Goal: Transaction & Acquisition: Purchase product/service

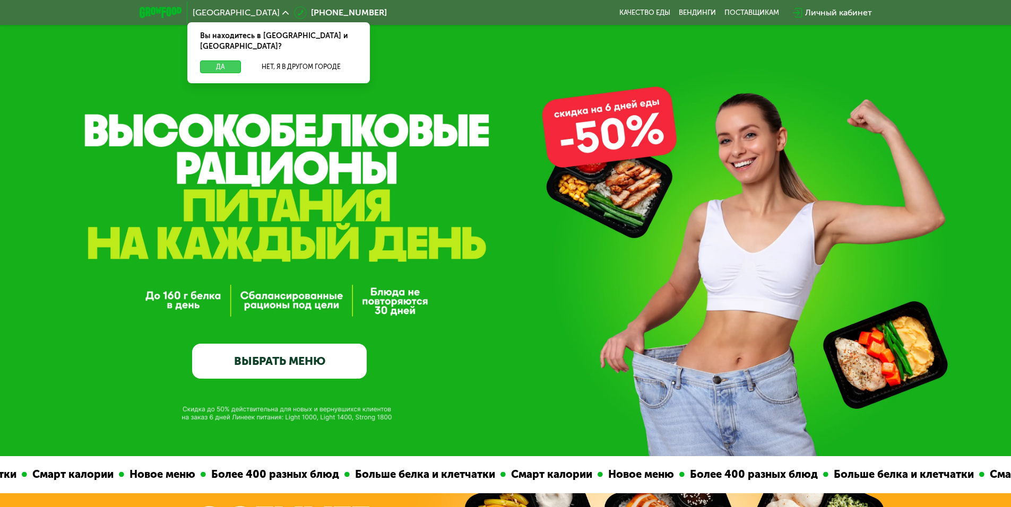
click at [234, 60] on button "Да" at bounding box center [220, 66] width 41 height 13
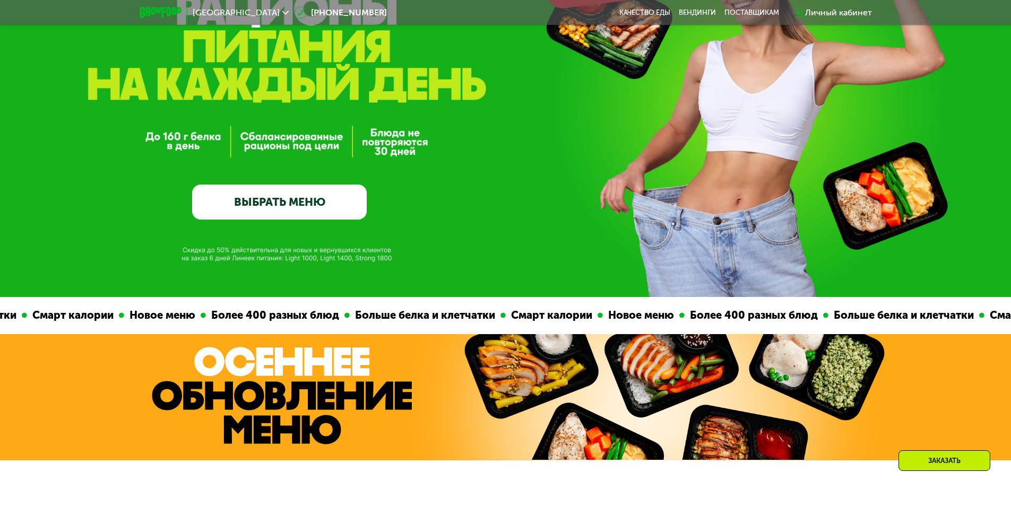
click at [282, 199] on link "ВЫБРАТЬ МЕНЮ" at bounding box center [279, 202] width 175 height 35
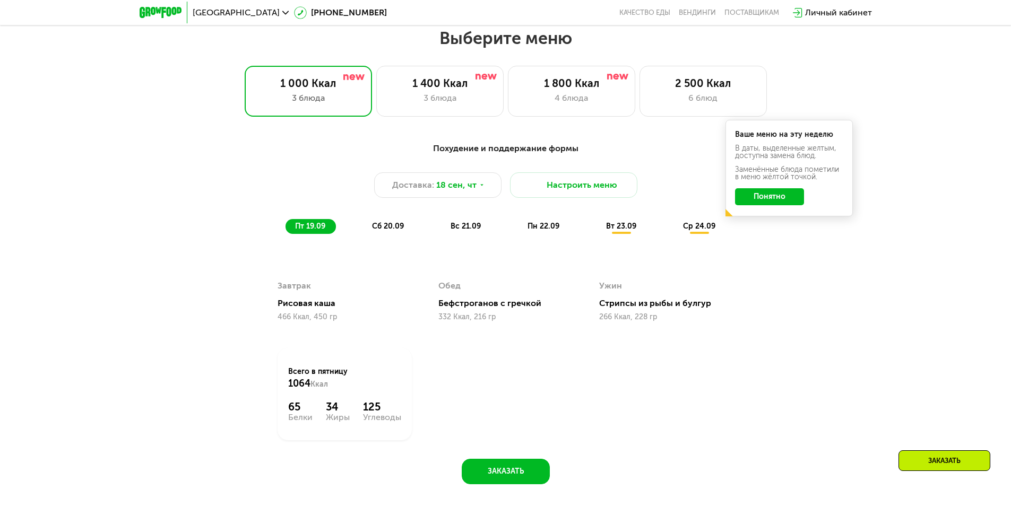
scroll to position [880, 0]
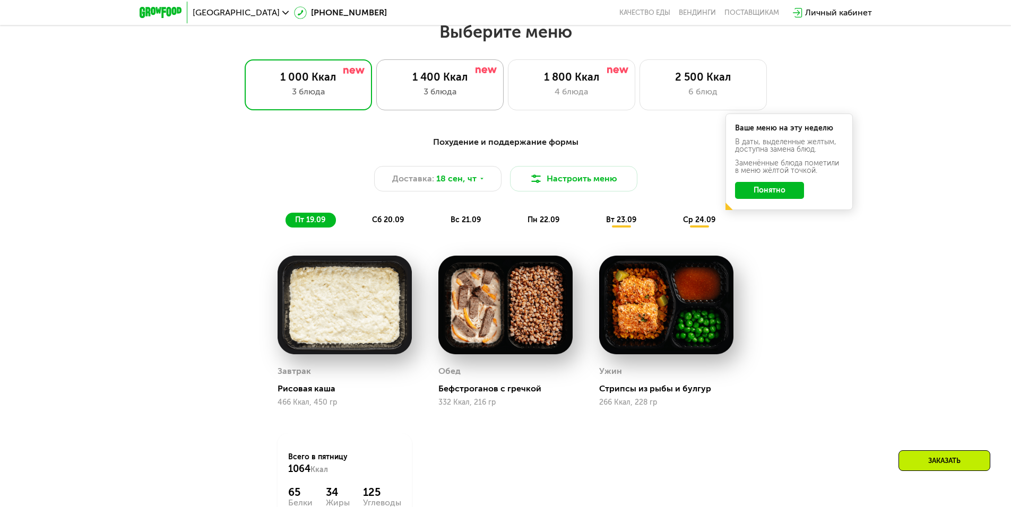
click at [435, 87] on div "1 400 Ккал 3 блюда" at bounding box center [439, 84] width 127 height 51
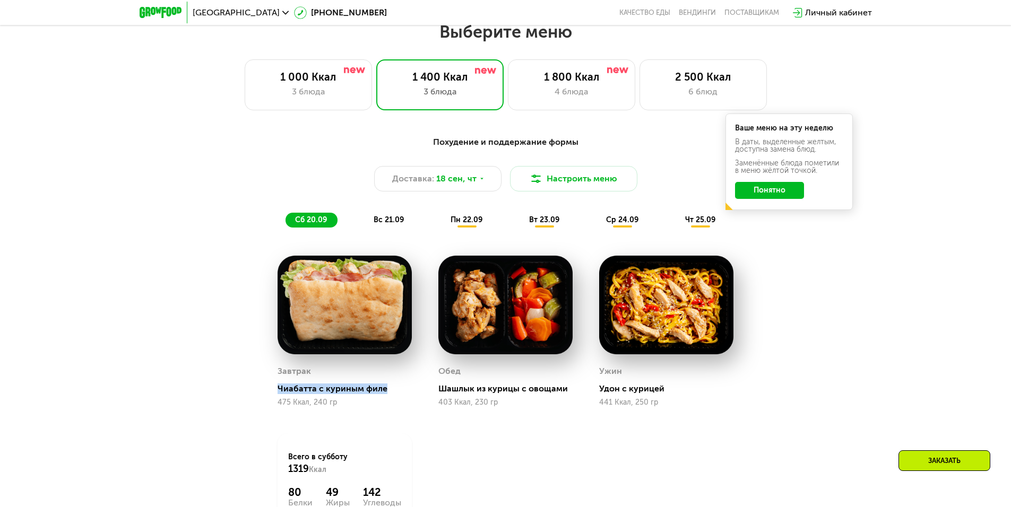
drag, startPoint x: 275, startPoint y: 393, endPoint x: 403, endPoint y: 390, distance: 127.3
click at [403, 390] on div "Завтрак Чиабатта с куриным филе 475 Ккал, 240 гр" at bounding box center [344, 331] width 161 height 178
drag, startPoint x: 486, startPoint y: 392, endPoint x: 575, endPoint y: 393, distance: 88.6
click at [575, 393] on div "Обед Шашлык из курицы с овощами 403 Ккал, 230 гр" at bounding box center [505, 331] width 161 height 178
drag, startPoint x: 597, startPoint y: 395, endPoint x: 699, endPoint y: 394, distance: 101.9
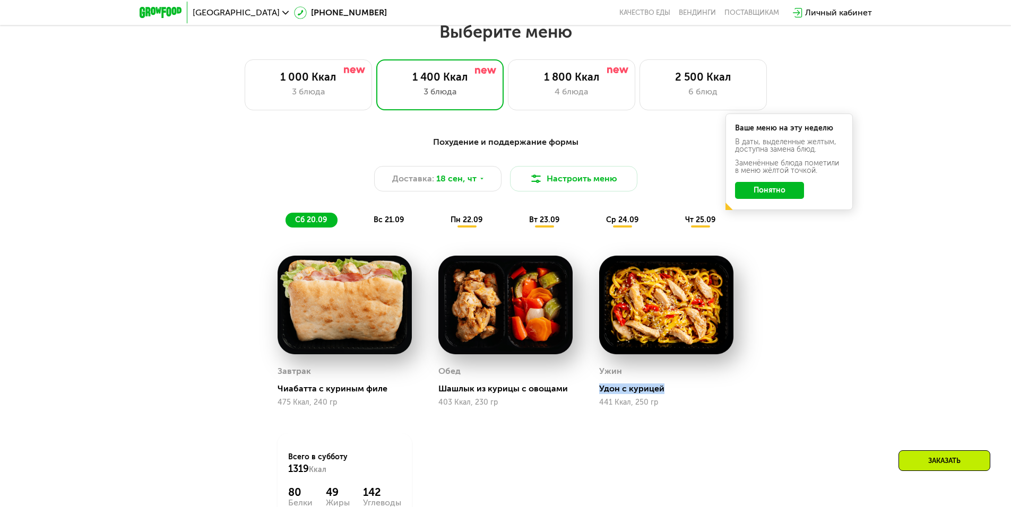
click at [699, 394] on div "Ужин Удон с курицей 441 Ккал, 250 гр" at bounding box center [666, 331] width 161 height 178
click at [381, 233] on div "Похудение и поддержание формы Доставка: 18 сен, чт Настроить меню сб 20.09 вс 2…" at bounding box center [505, 181] width 641 height 105
click at [381, 220] on span "вс 21.09" at bounding box center [388, 219] width 30 height 9
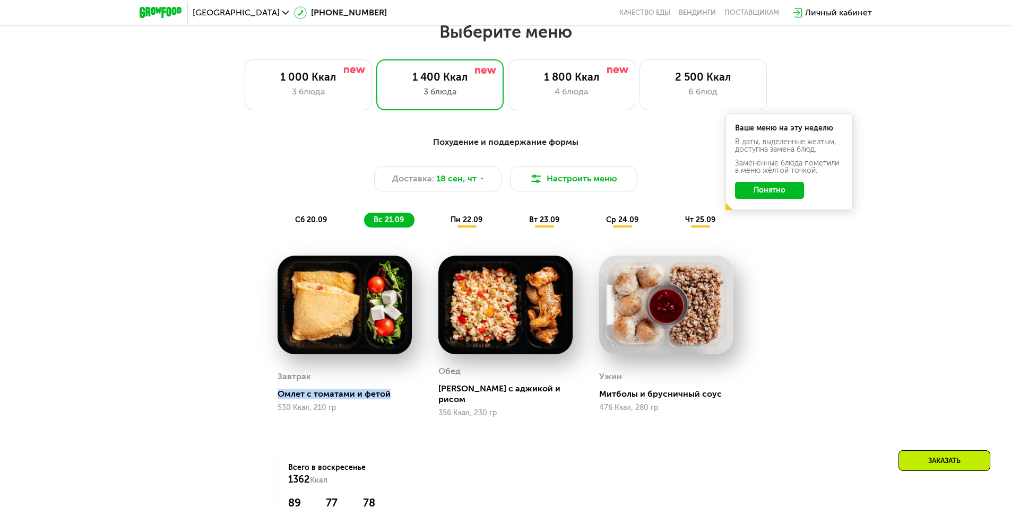
drag, startPoint x: 277, startPoint y: 390, endPoint x: 393, endPoint y: 391, distance: 115.6
click at [393, 391] on div "Завтрак Омлет с томатами и фетой 530 Ккал, 210 гр" at bounding box center [344, 336] width 161 height 188
drag, startPoint x: 446, startPoint y: 392, endPoint x: 567, endPoint y: 386, distance: 121.1
click at [559, 386] on div "Обед Курица с аджикой и рисом 356 Ккал, 230 гр" at bounding box center [505, 336] width 161 height 188
click at [611, 390] on div "Митболы и брусничный соус" at bounding box center [670, 394] width 143 height 11
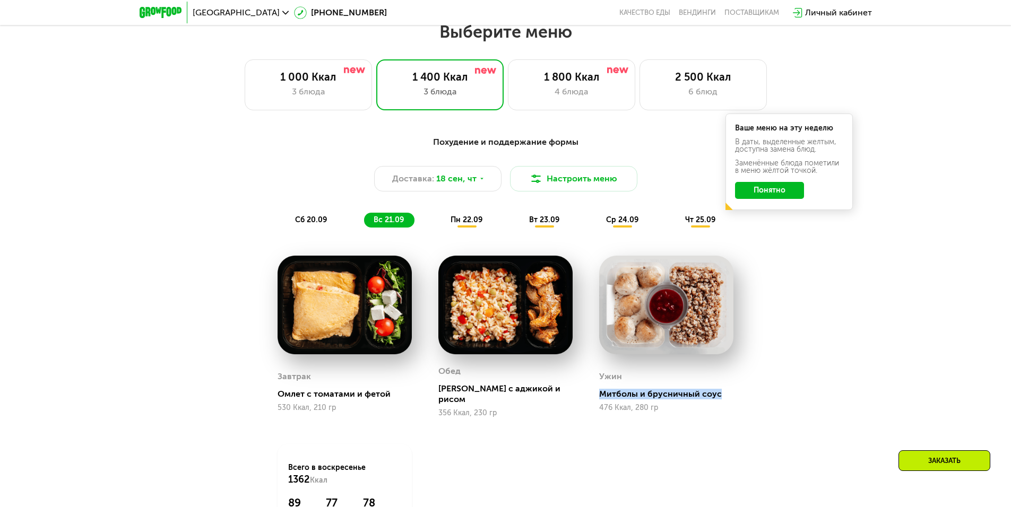
drag, startPoint x: 600, startPoint y: 395, endPoint x: 762, endPoint y: 385, distance: 162.6
click at [743, 393] on div "Ужин Митболы и брусничный соус 476 Ккал, 280 гр" at bounding box center [666, 336] width 161 height 188
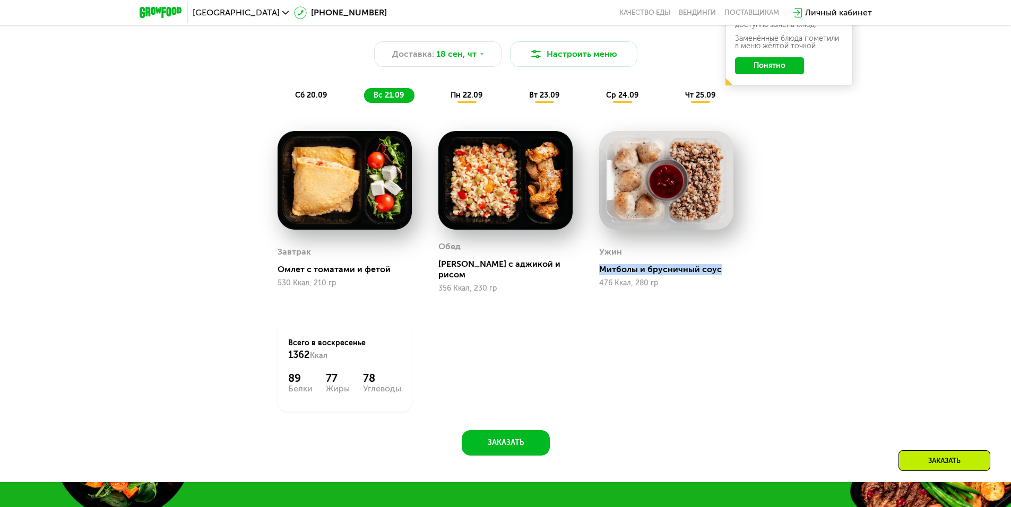
scroll to position [986, 0]
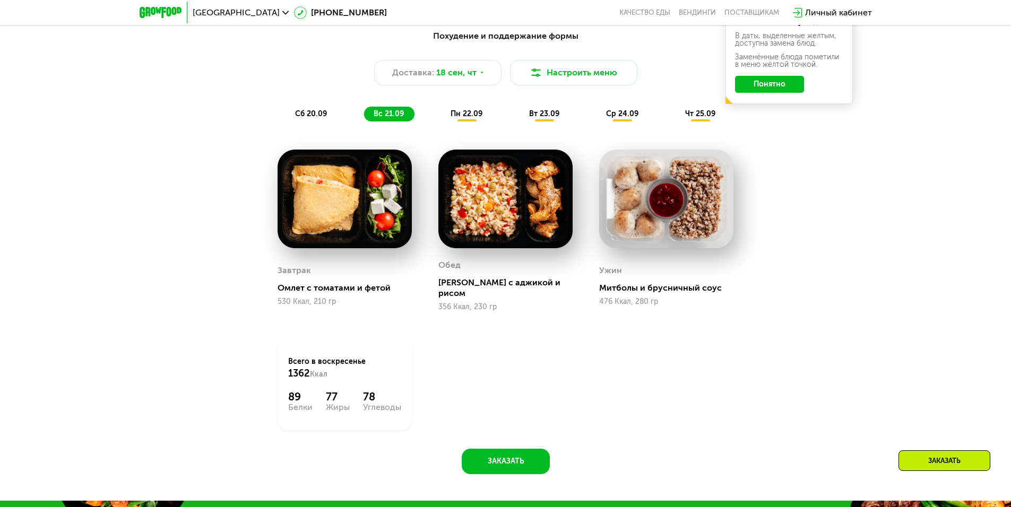
click at [462, 118] on span "пн 22.09" at bounding box center [466, 113] width 32 height 9
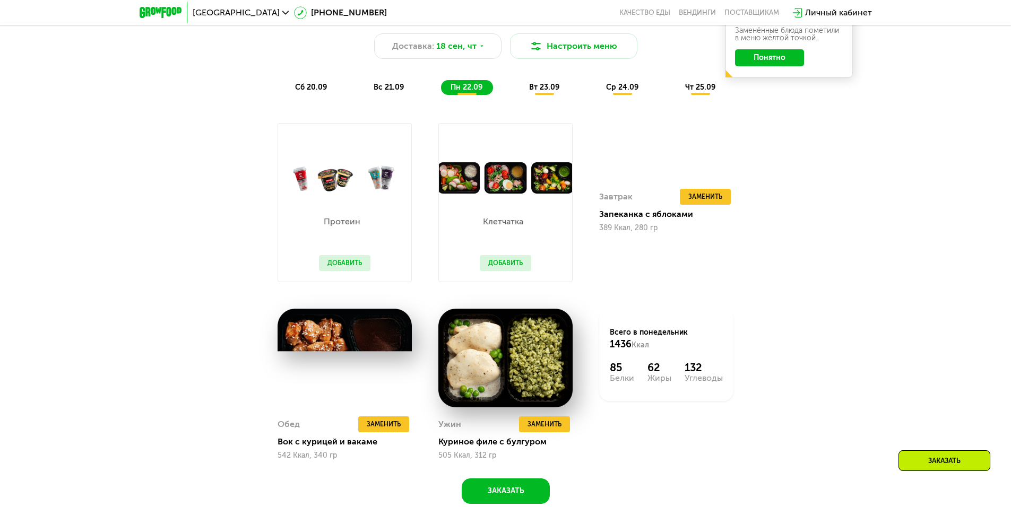
scroll to position [1039, 0]
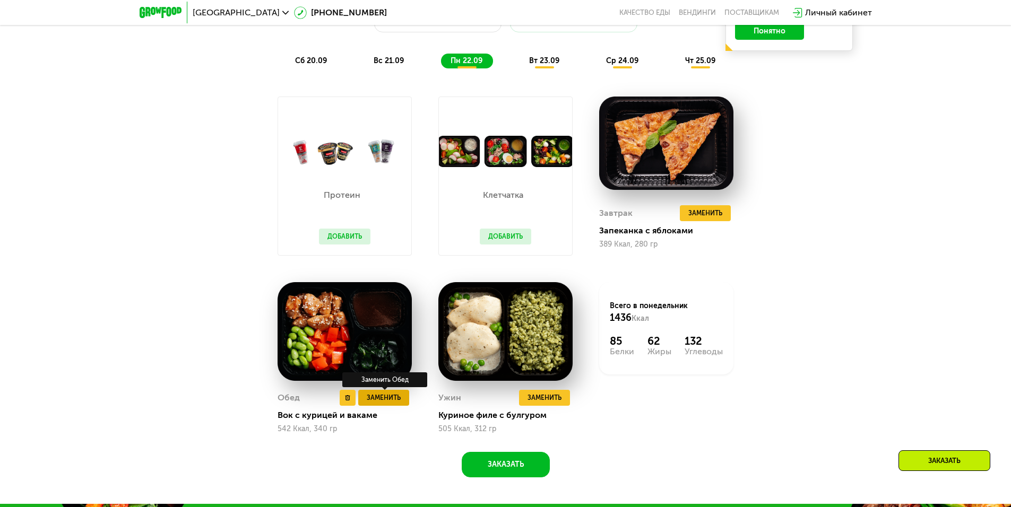
click at [378, 400] on span "Заменить" at bounding box center [384, 398] width 34 height 11
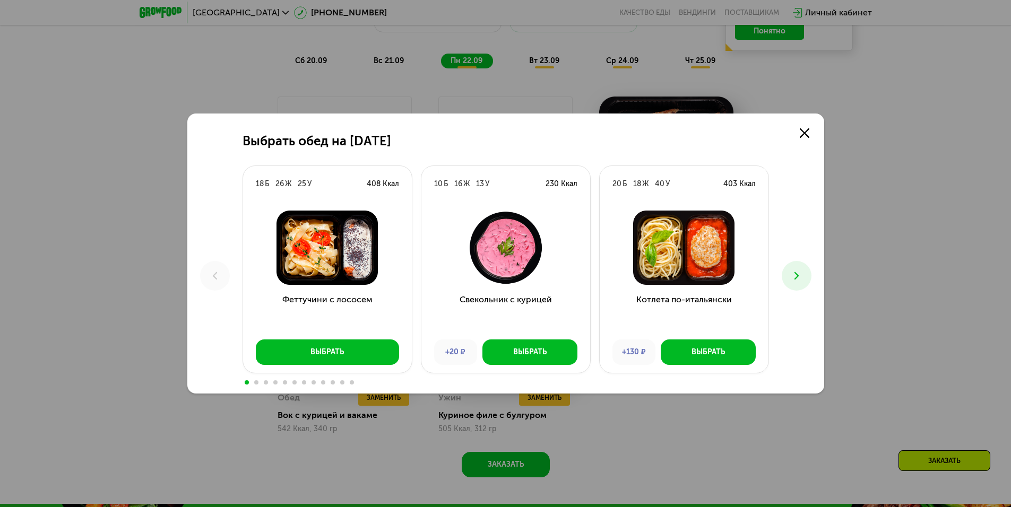
click at [800, 277] on icon at bounding box center [796, 275] width 13 height 13
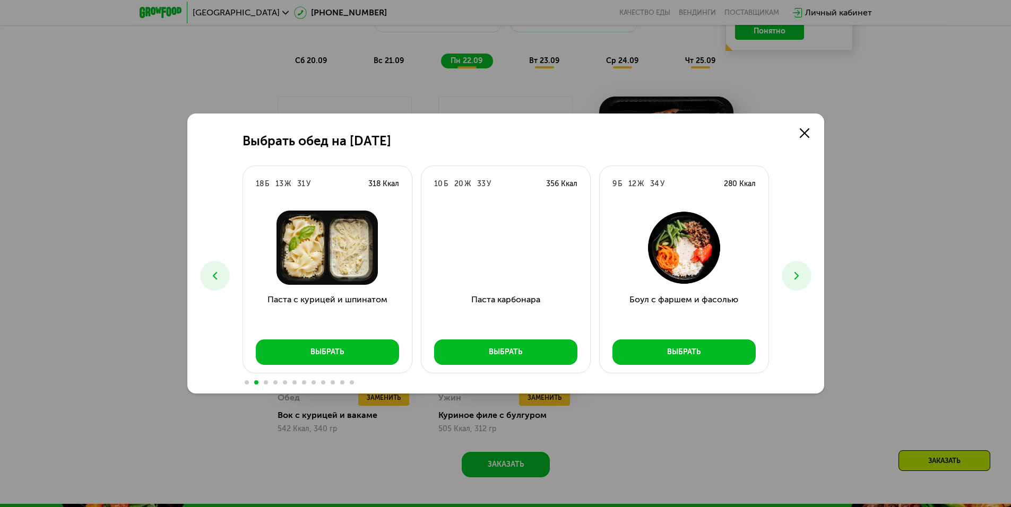
click at [800, 277] on icon at bounding box center [796, 275] width 13 height 13
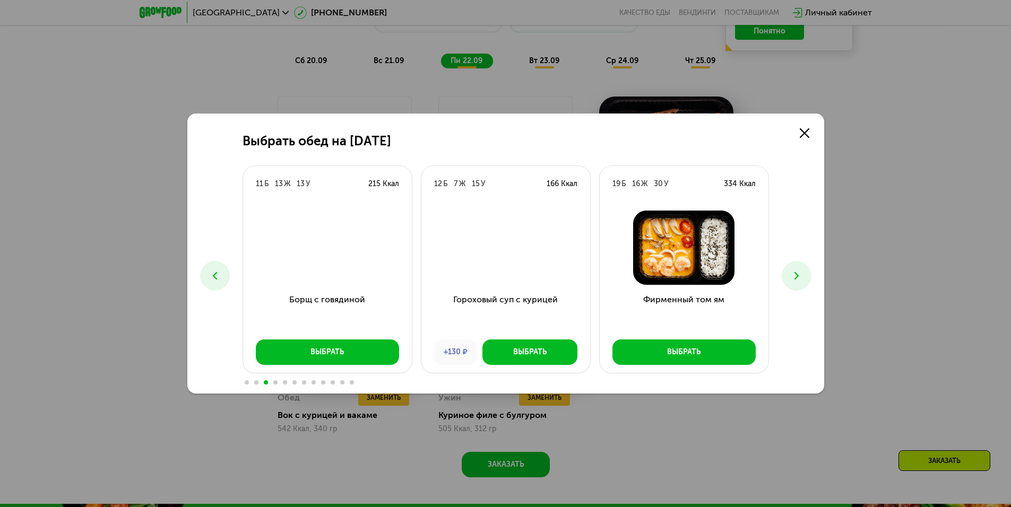
click at [800, 277] on icon at bounding box center [796, 275] width 13 height 13
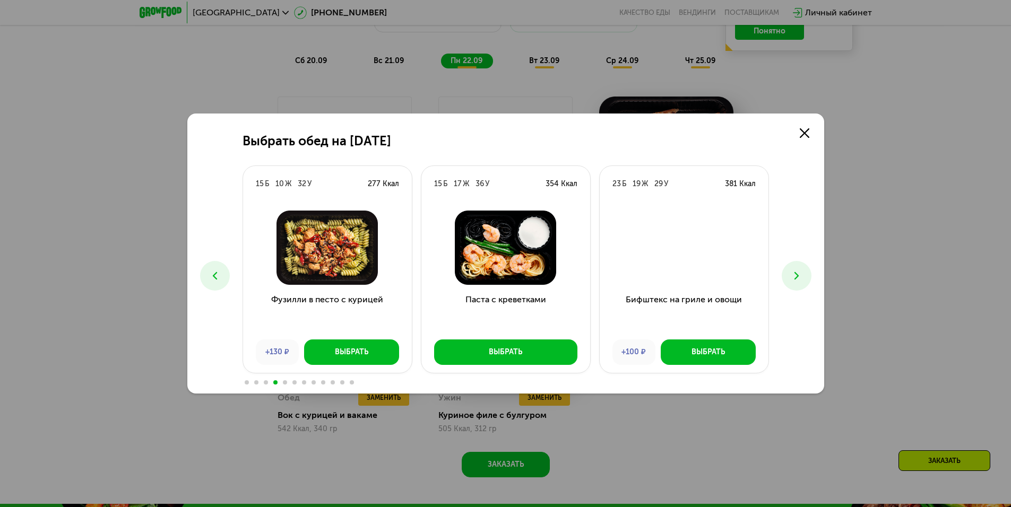
click at [803, 272] on button at bounding box center [796, 276] width 30 height 30
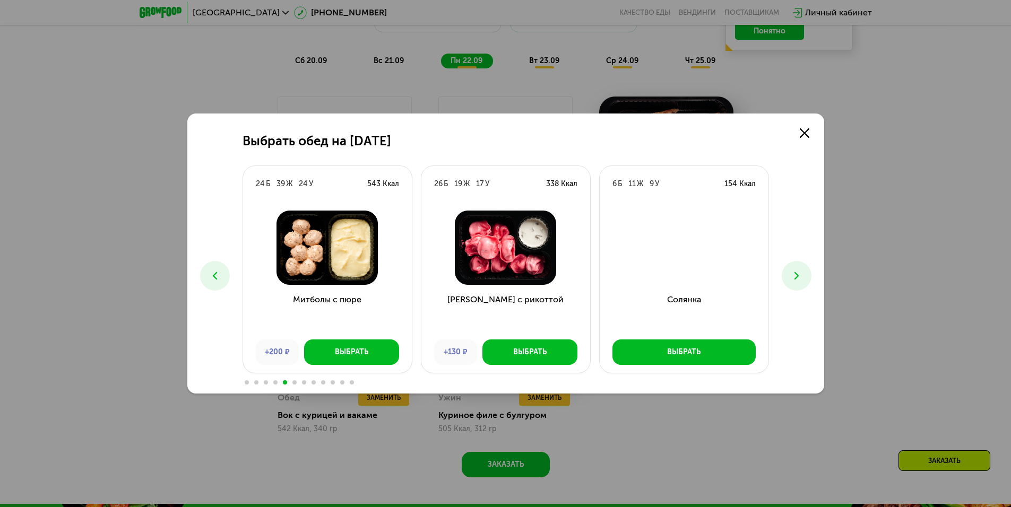
click at [797, 279] on icon at bounding box center [796, 275] width 13 height 13
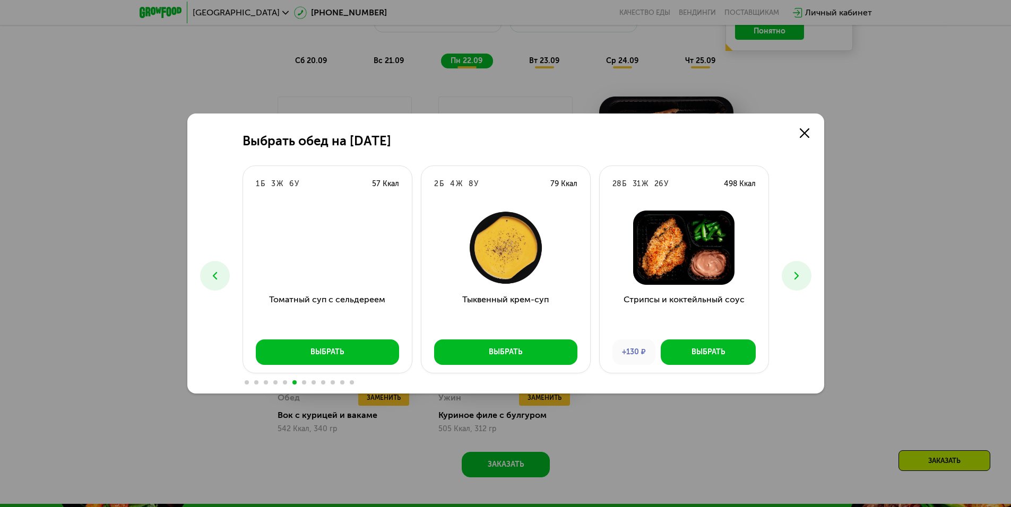
click at [797, 279] on icon at bounding box center [796, 275] width 13 height 13
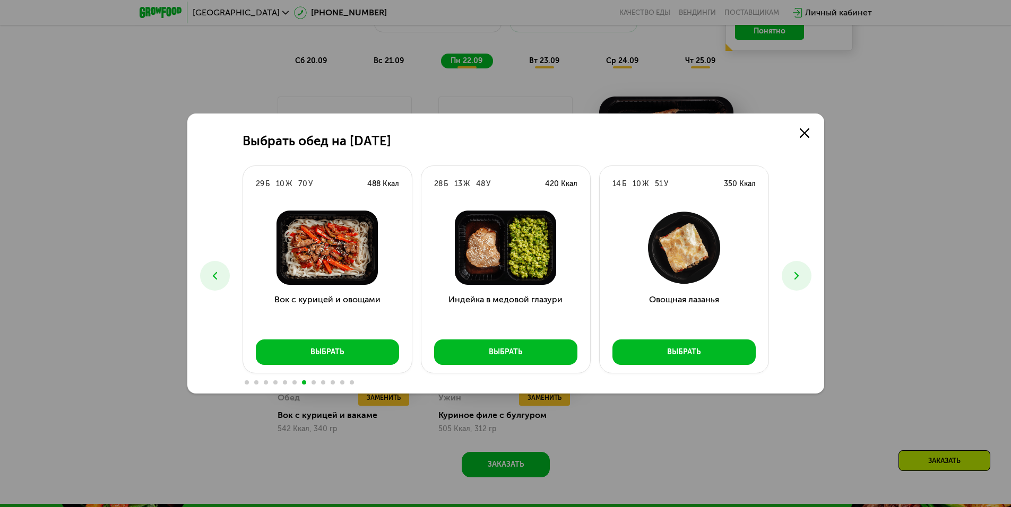
click at [230, 276] on div "Выбрать обед на 22 сентября 18 Б 26 Ж 25 У 408 Ккал Феттучини с лососем Выбрать…" at bounding box center [505, 254] width 637 height 280
click at [222, 274] on button at bounding box center [215, 276] width 30 height 30
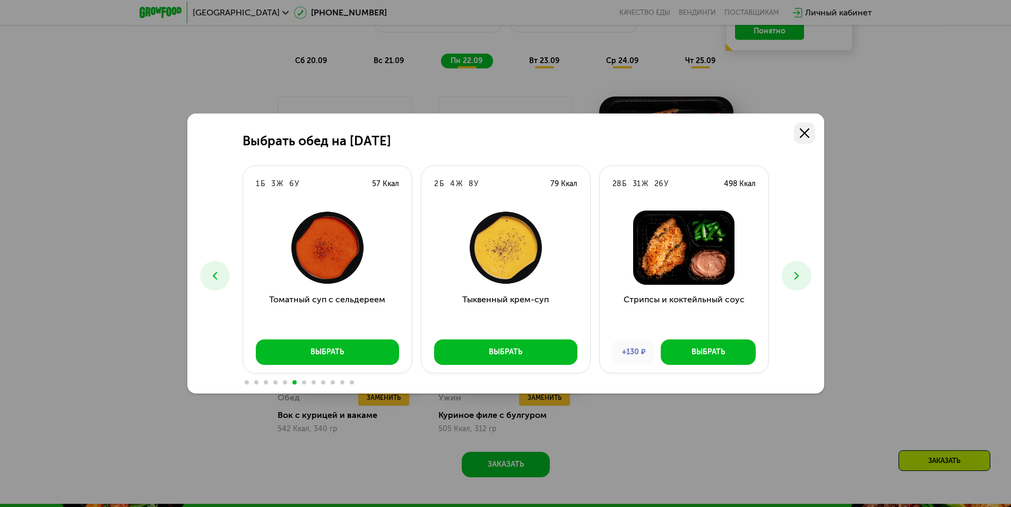
click at [811, 136] on link at bounding box center [804, 133] width 21 height 21
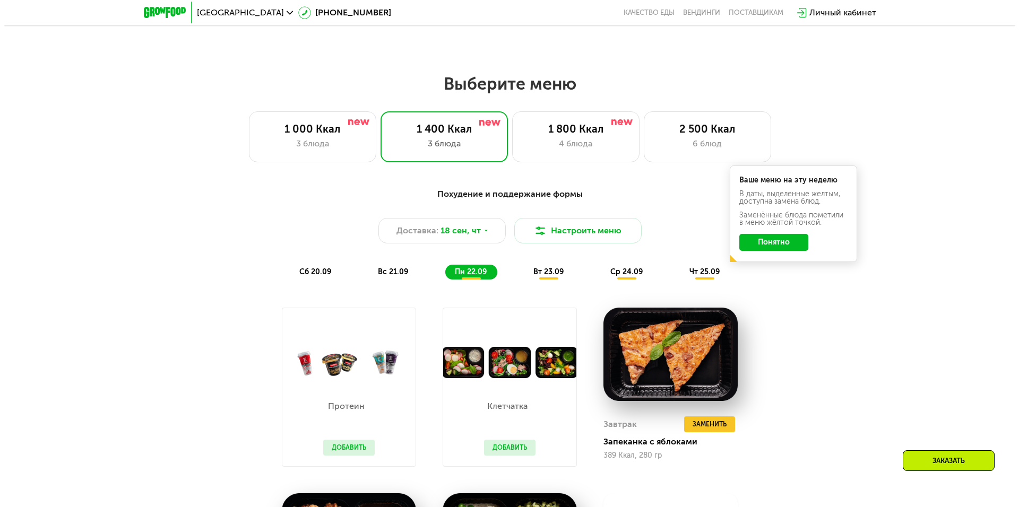
scroll to position [826, 0]
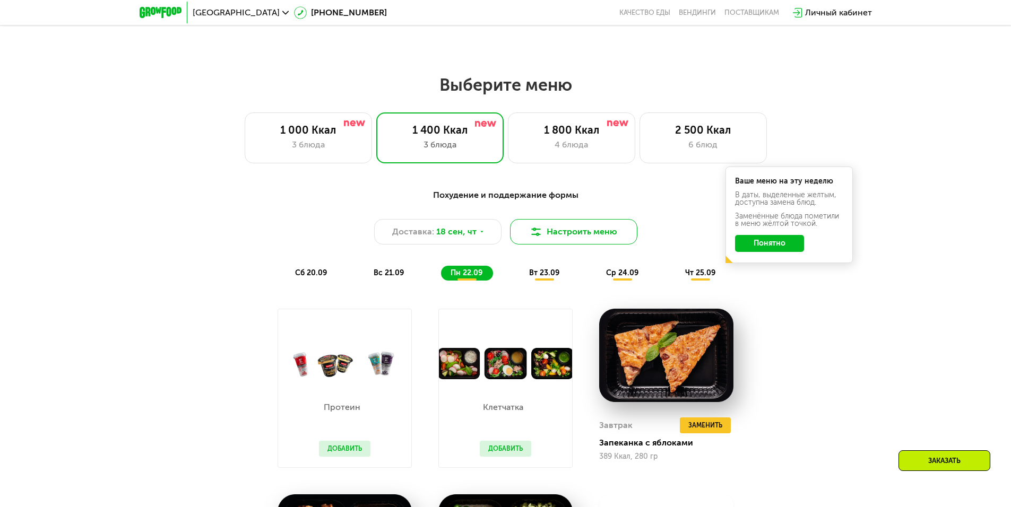
click at [534, 237] on img at bounding box center [535, 231] width 13 height 13
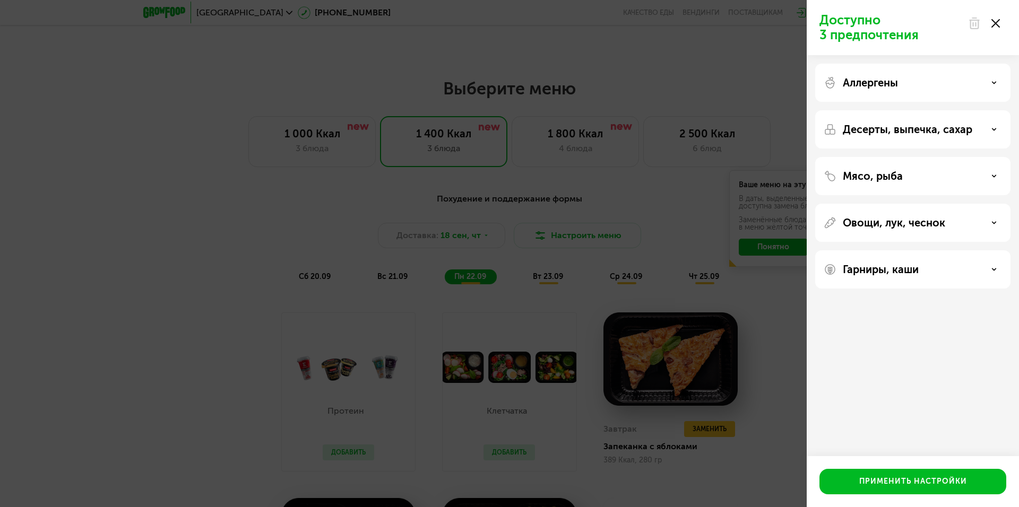
click at [855, 82] on p "Аллергены" at bounding box center [869, 82] width 55 height 13
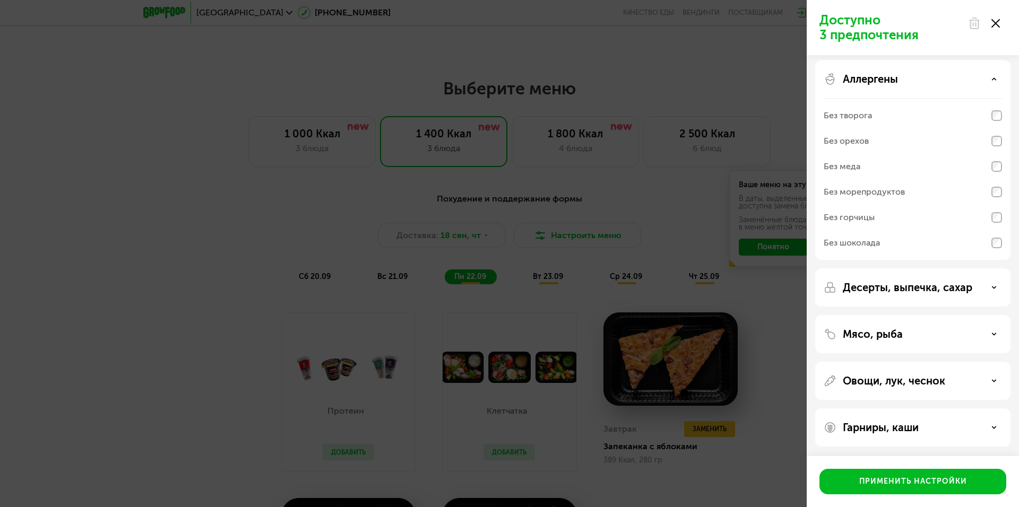
scroll to position [5, 0]
click at [882, 282] on p "Десерты, выпечка, сахар" at bounding box center [906, 286] width 129 height 13
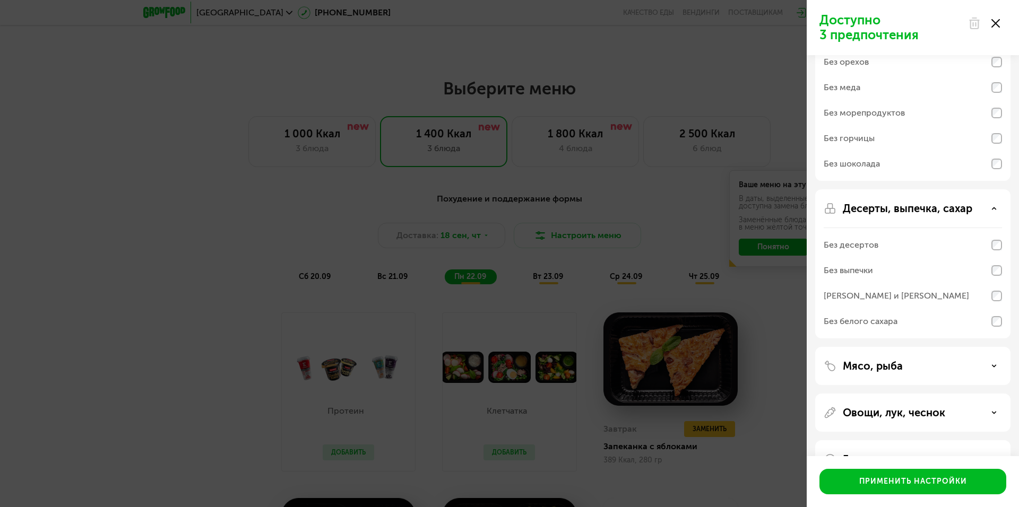
scroll to position [111, 0]
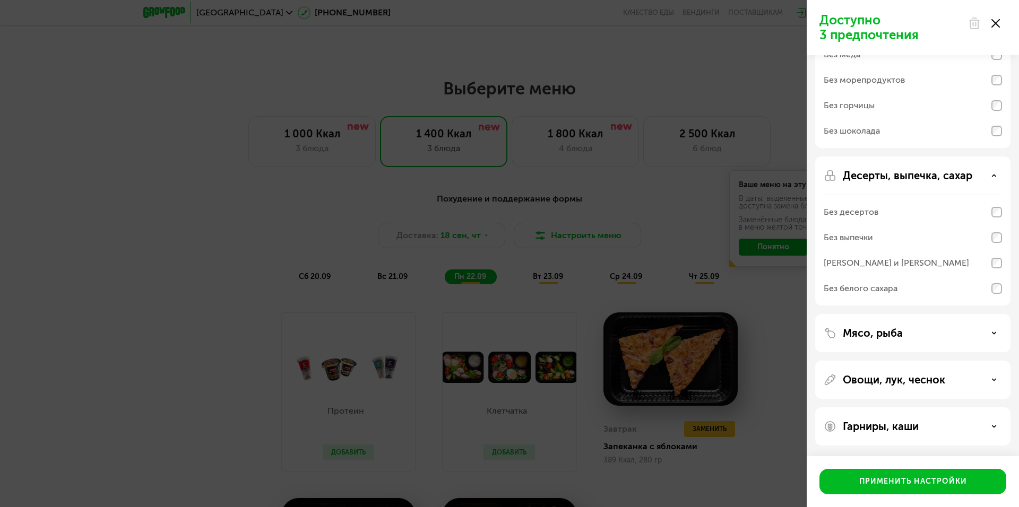
click at [911, 333] on div "Мясо, рыба" at bounding box center [912, 333] width 178 height 13
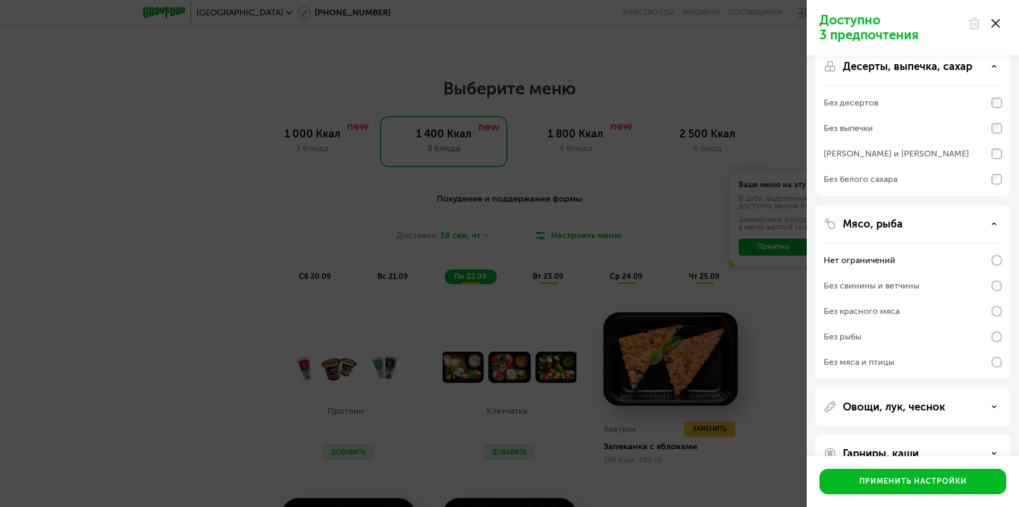
scroll to position [252, 0]
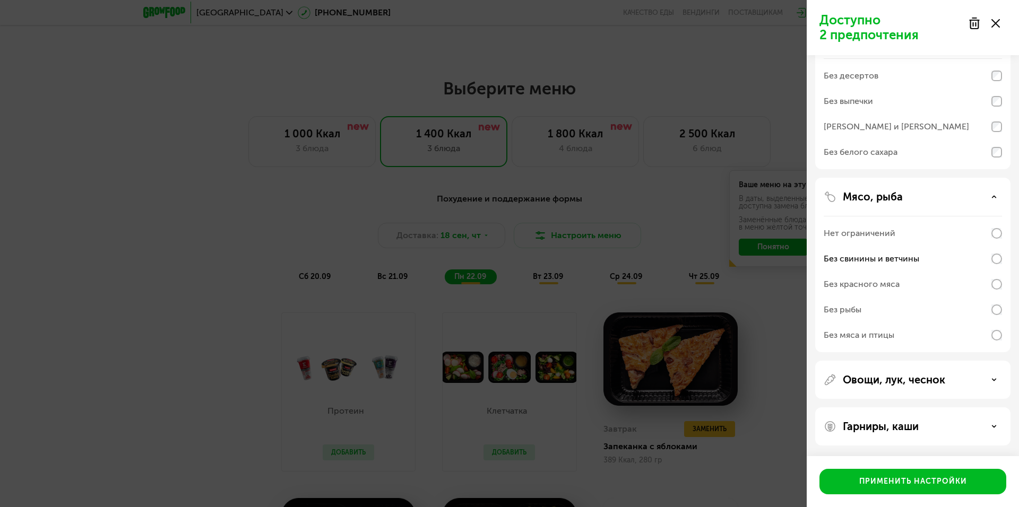
click at [1003, 286] on div "Мясо, рыба Нет ограничений Без свинины и ветчины Без красного мяса Без рыбы Без…" at bounding box center [912, 265] width 195 height 175
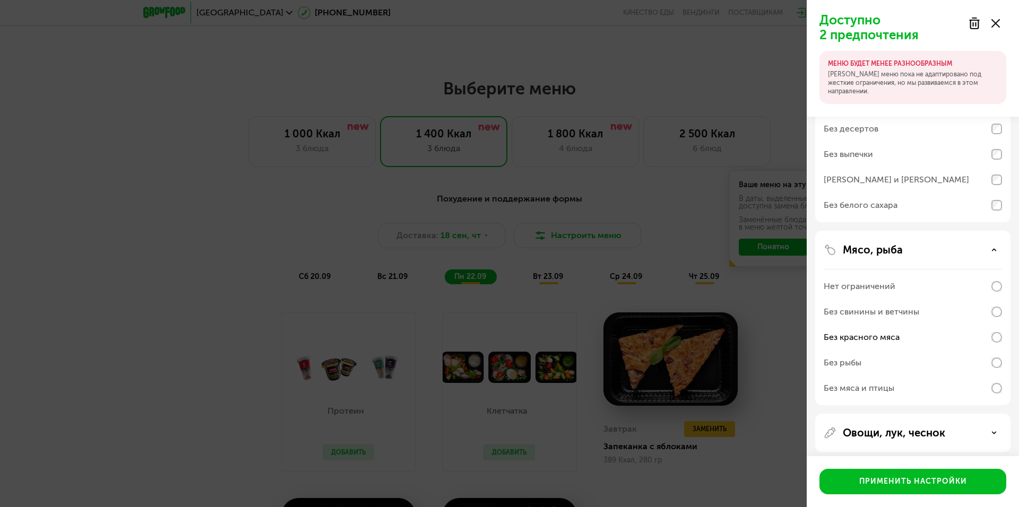
click at [999, 318] on div "Без свинины и ветчины" at bounding box center [912, 311] width 178 height 25
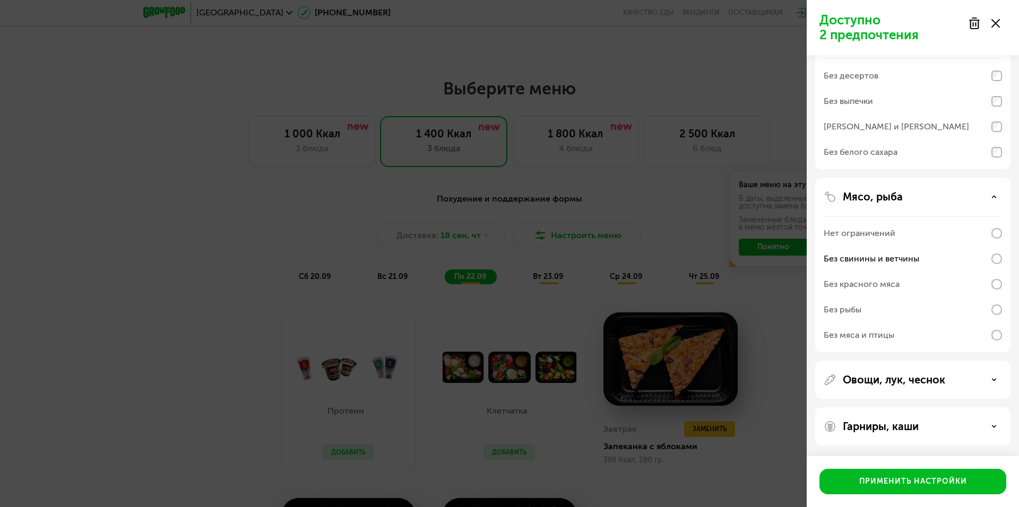
click at [924, 390] on div "Овощи, лук, чеснок" at bounding box center [912, 380] width 195 height 38
click at [924, 377] on p "Овощи, лук, чеснок" at bounding box center [893, 379] width 102 height 13
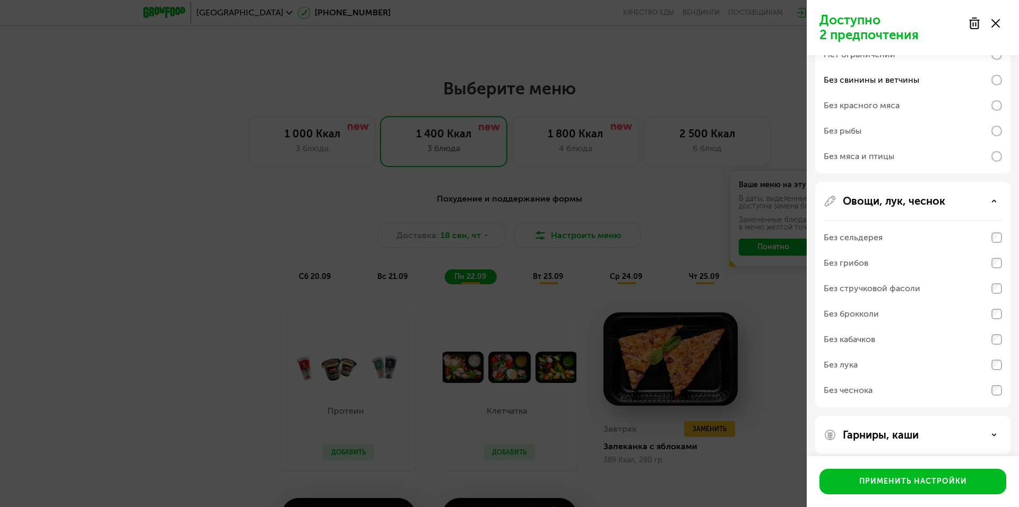
scroll to position [439, 0]
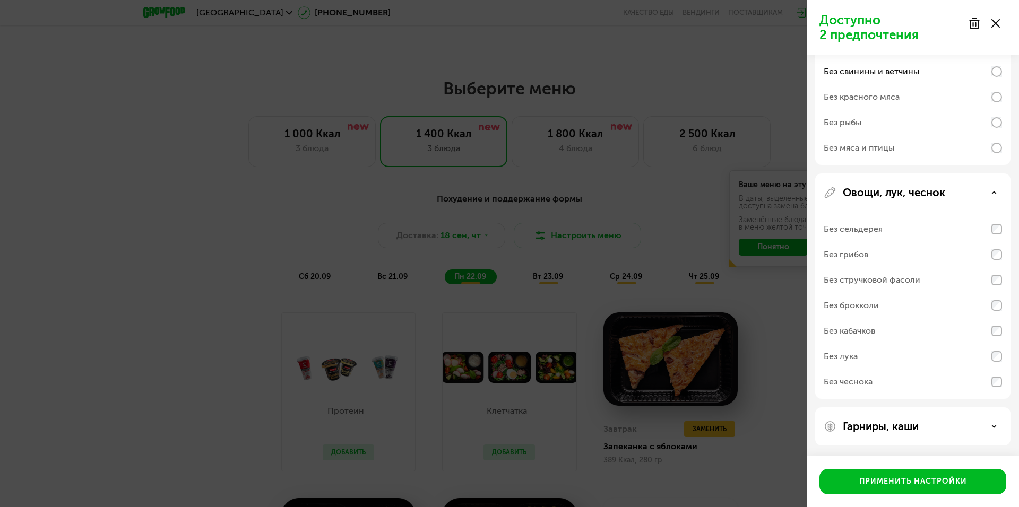
click at [851, 230] on div "Без сельдерея" at bounding box center [852, 229] width 59 height 13
click at [881, 331] on div "Без кабачков" at bounding box center [912, 330] width 178 height 25
click at [877, 327] on div "Без кабачков" at bounding box center [912, 330] width 178 height 25
click at [877, 424] on p "Гарниры, каши" at bounding box center [880, 426] width 76 height 13
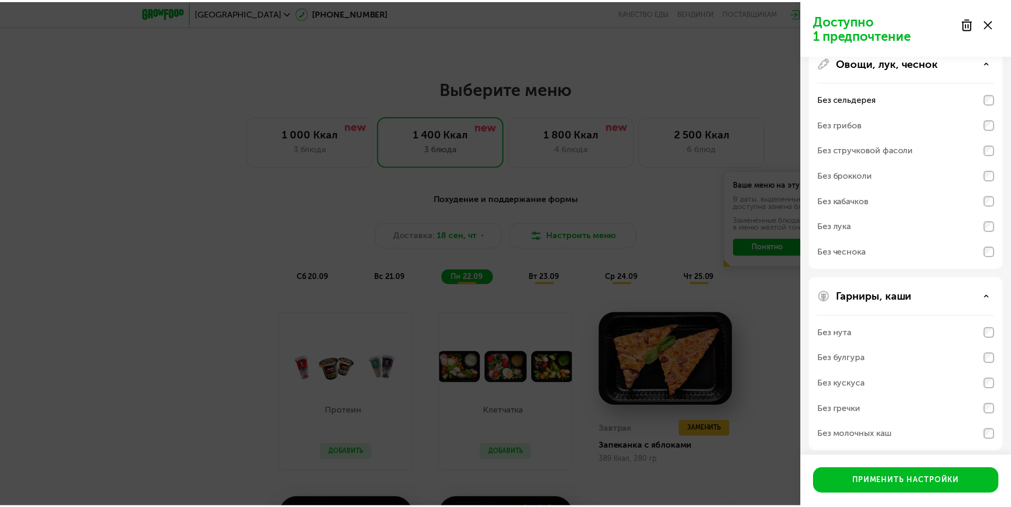
scroll to position [576, 0]
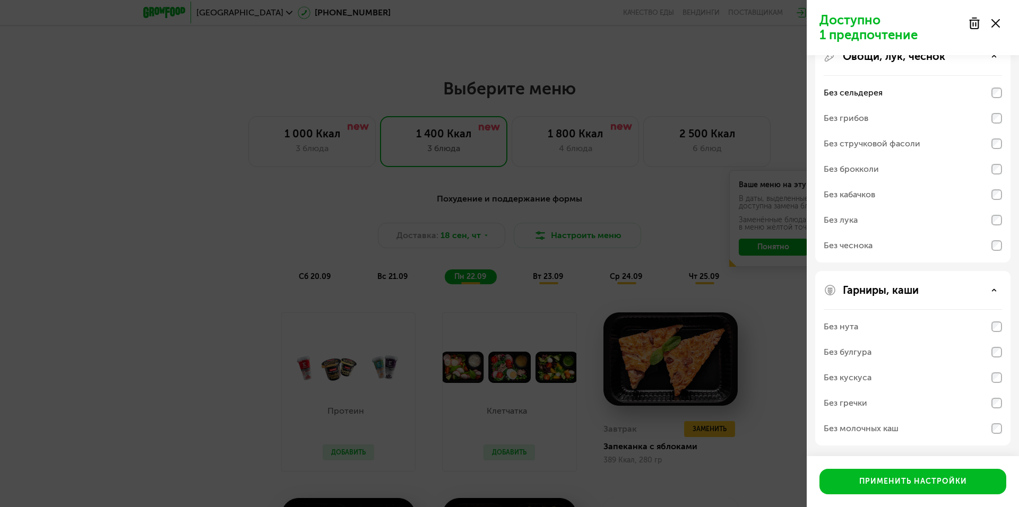
click at [858, 429] on div "Без молочных каш" at bounding box center [860, 428] width 75 height 13
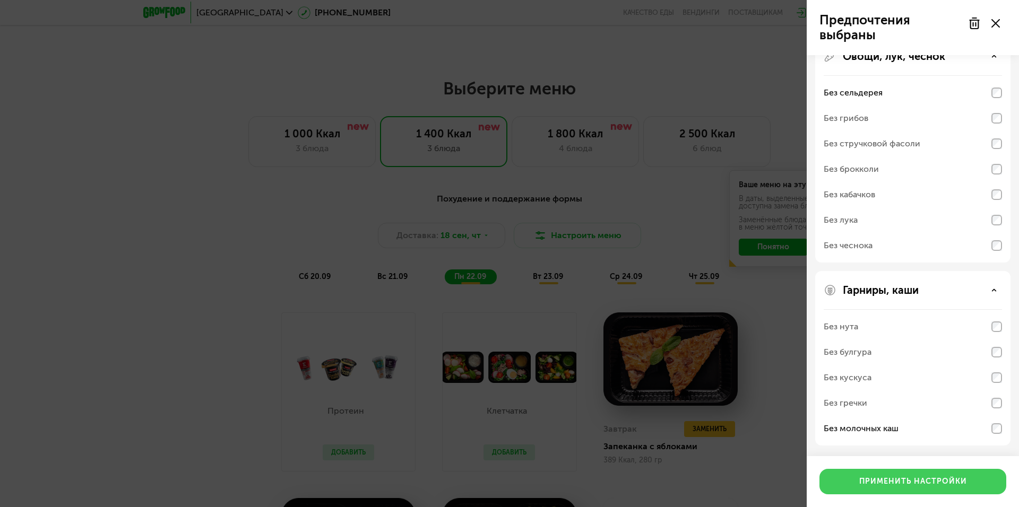
click at [892, 478] on div "Применить настройки" at bounding box center [913, 481] width 108 height 11
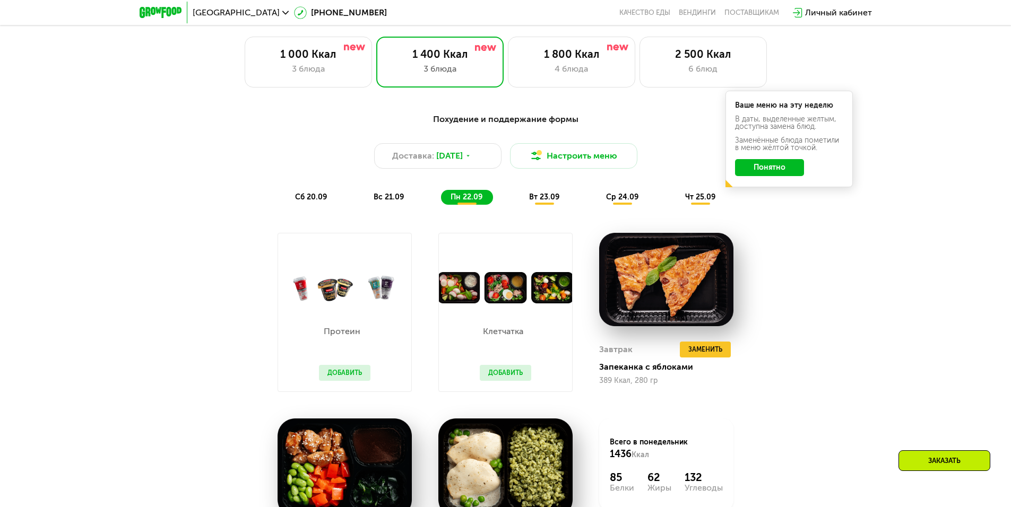
scroll to position [880, 0]
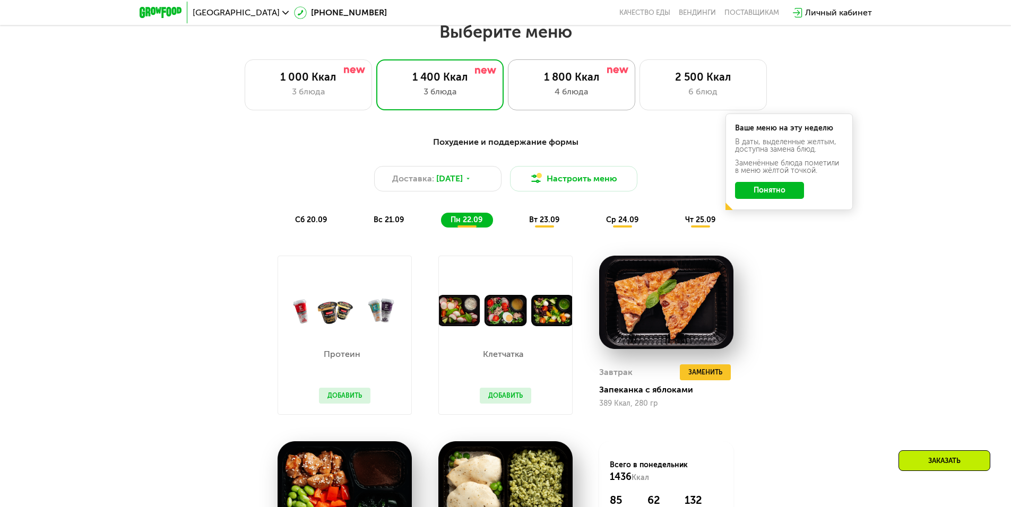
click at [551, 91] on div "4 блюда" at bounding box center [571, 91] width 105 height 13
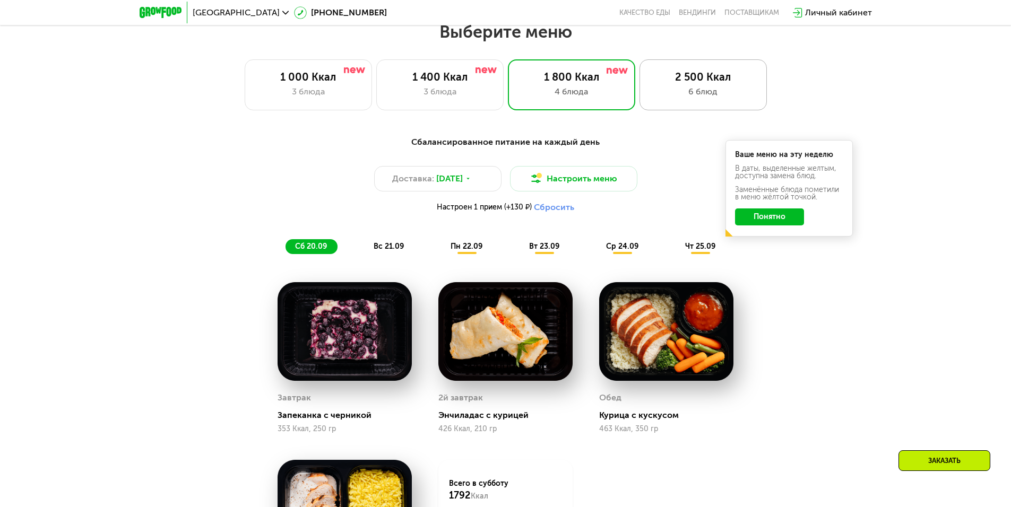
click at [673, 90] on div "6 блюд" at bounding box center [702, 91] width 105 height 13
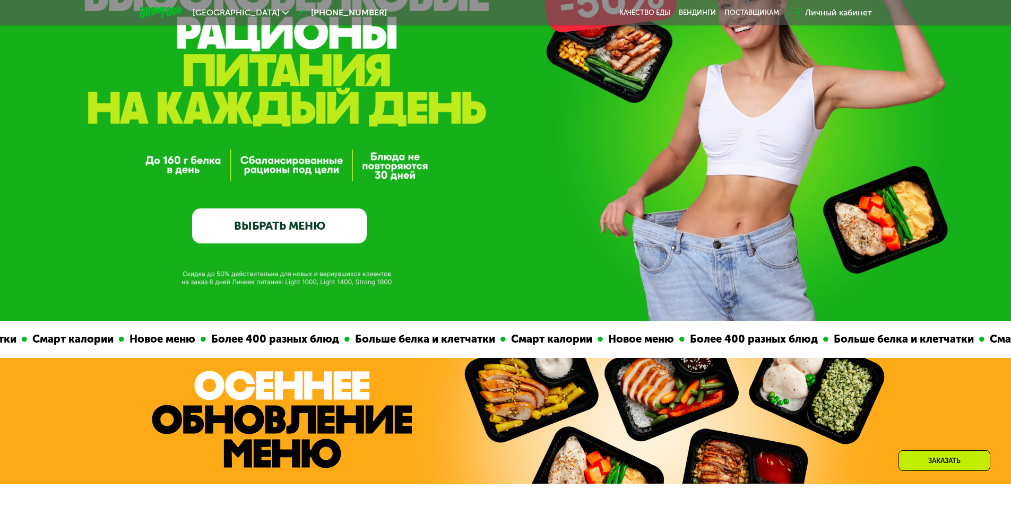
scroll to position [159, 0]
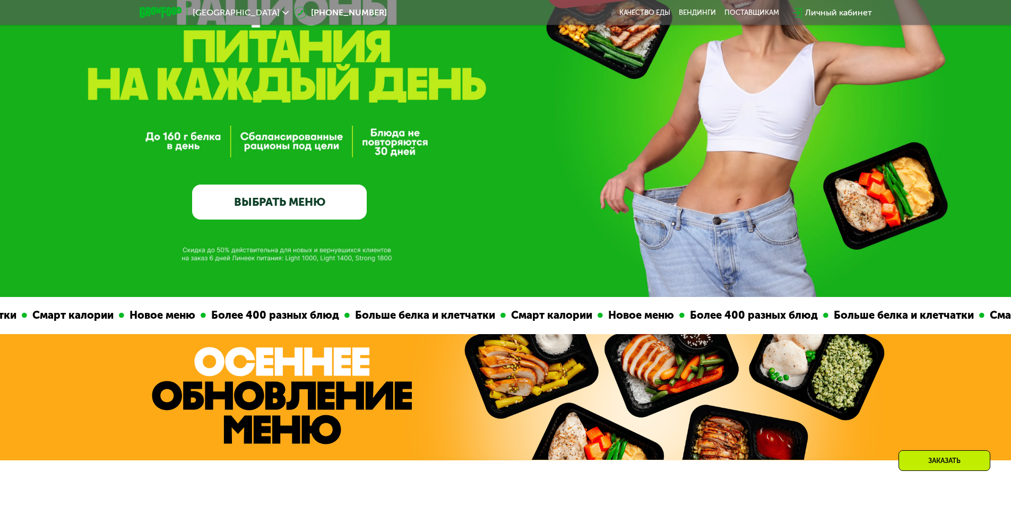
click at [311, 211] on link "ВЫБРАТЬ МЕНЮ" at bounding box center [279, 202] width 175 height 35
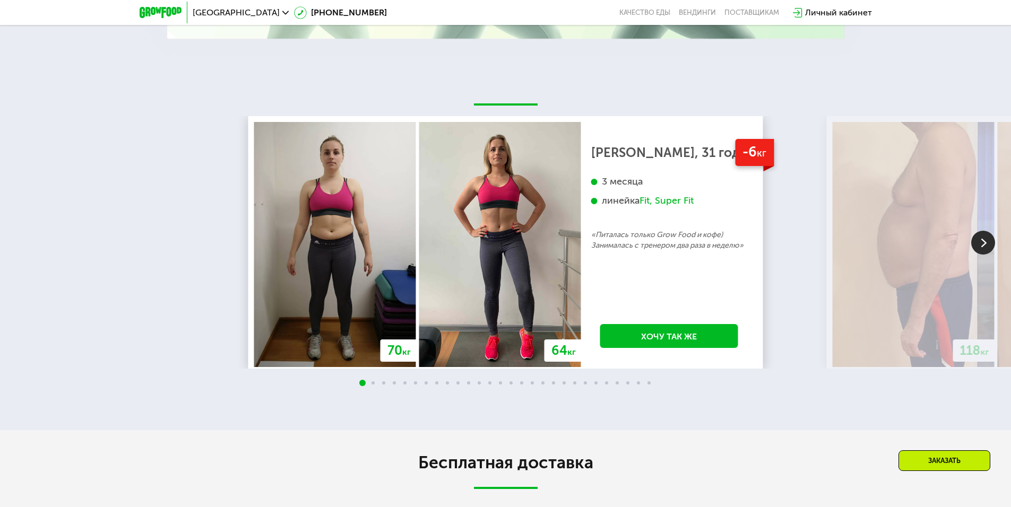
scroll to position [1698, 0]
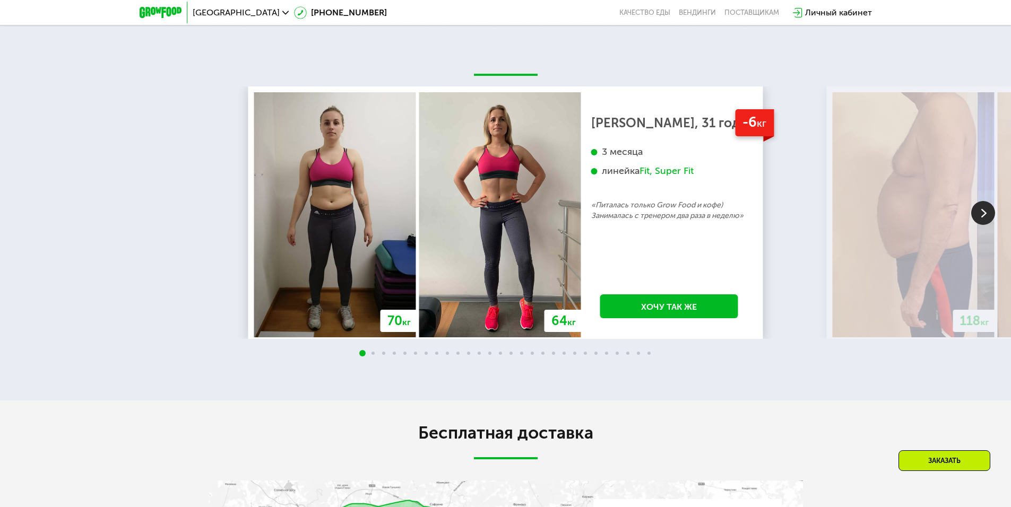
click at [980, 218] on img at bounding box center [983, 213] width 24 height 24
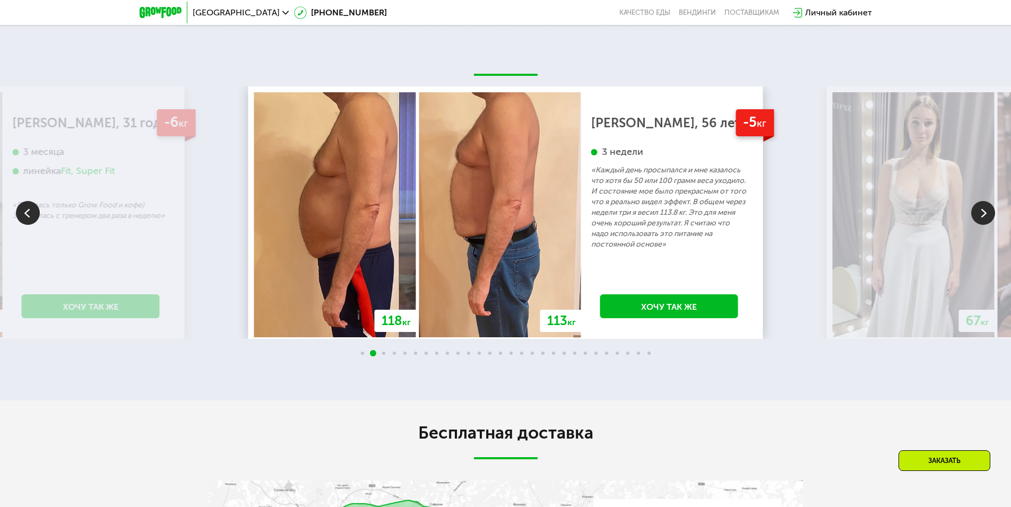
click at [980, 218] on img at bounding box center [983, 213] width 24 height 24
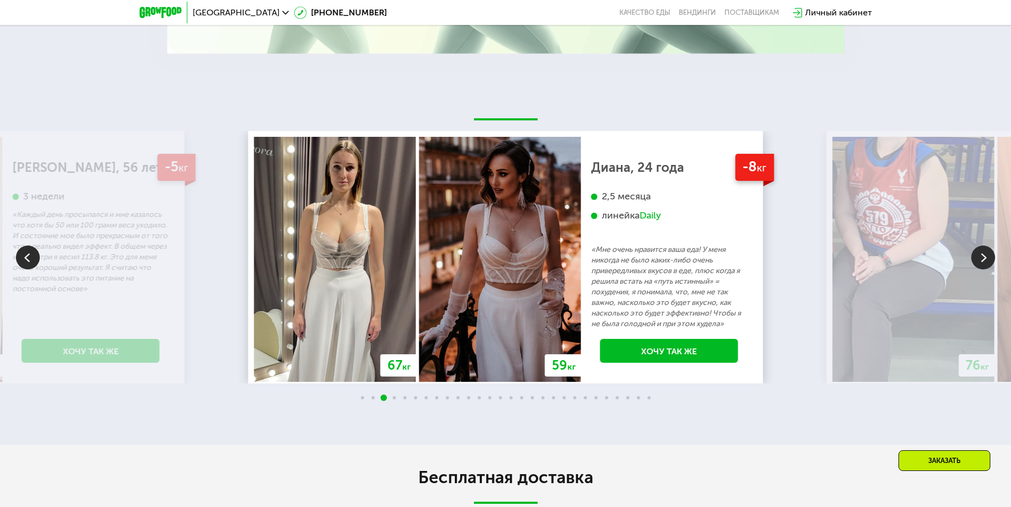
scroll to position [1644, 0]
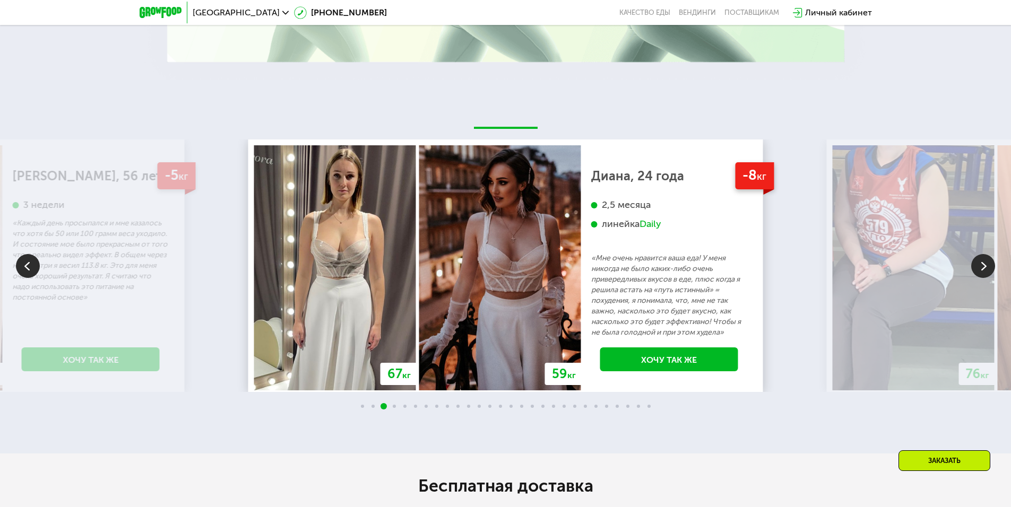
click at [982, 272] on img at bounding box center [983, 266] width 24 height 24
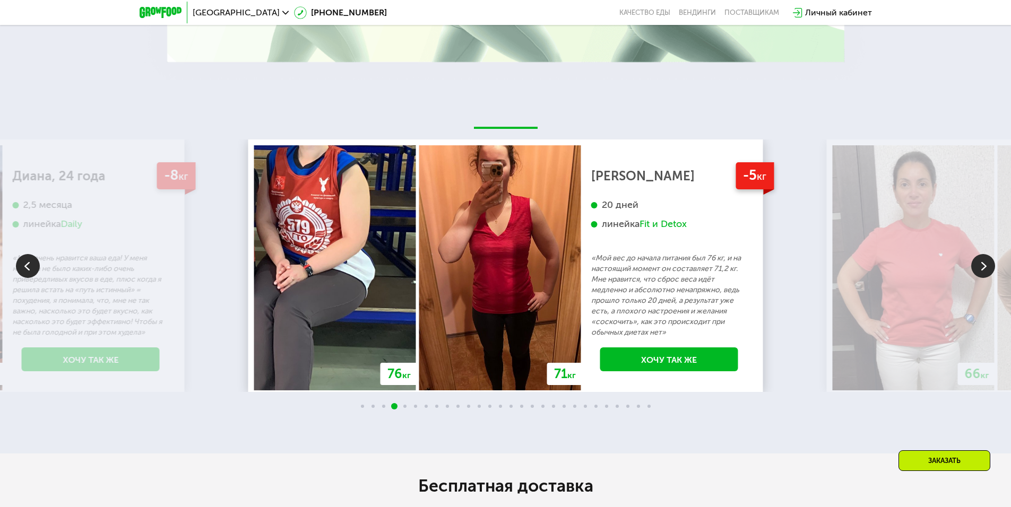
click at [982, 272] on img at bounding box center [983, 266] width 24 height 24
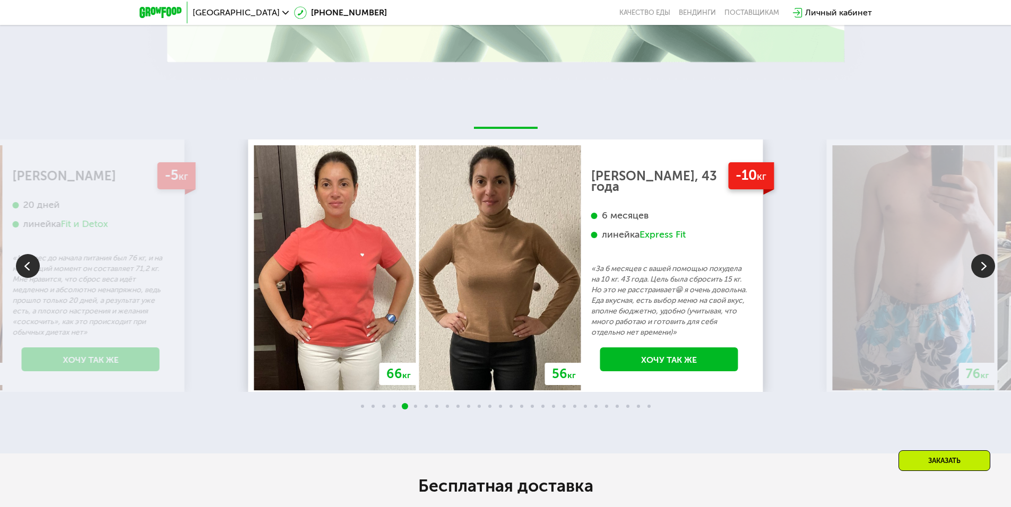
click at [982, 272] on img at bounding box center [983, 266] width 24 height 24
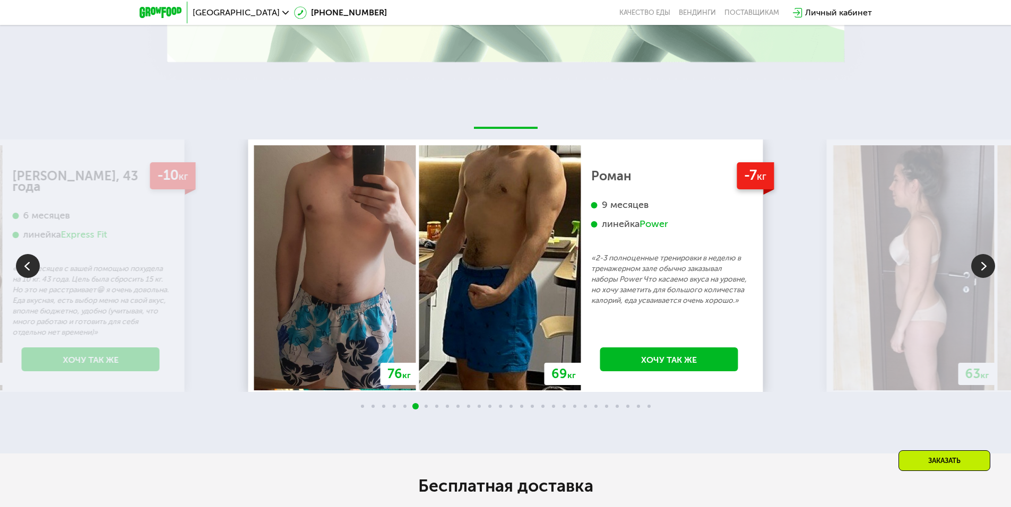
click at [18, 272] on img at bounding box center [28, 266] width 24 height 24
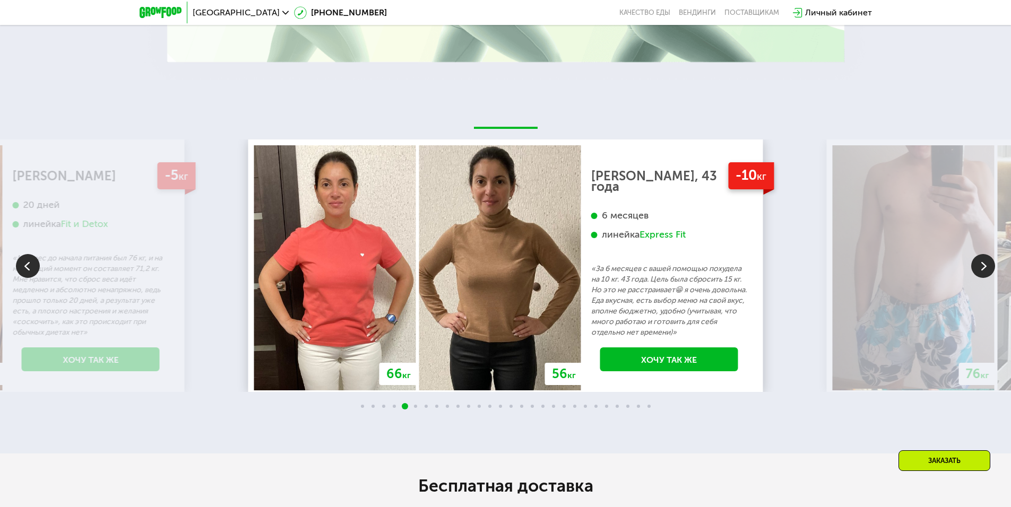
click at [980, 265] on img at bounding box center [983, 266] width 24 height 24
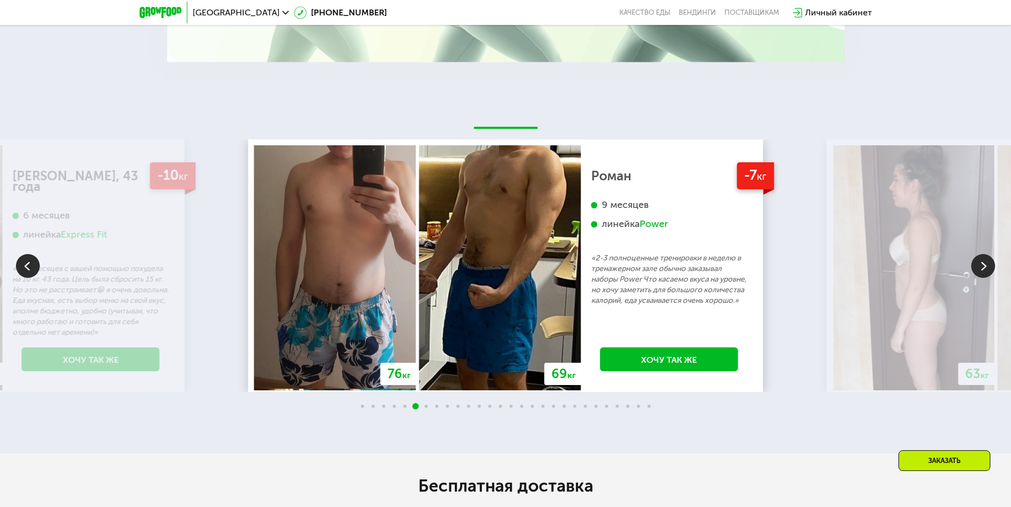
click at [980, 265] on img at bounding box center [983, 266] width 24 height 24
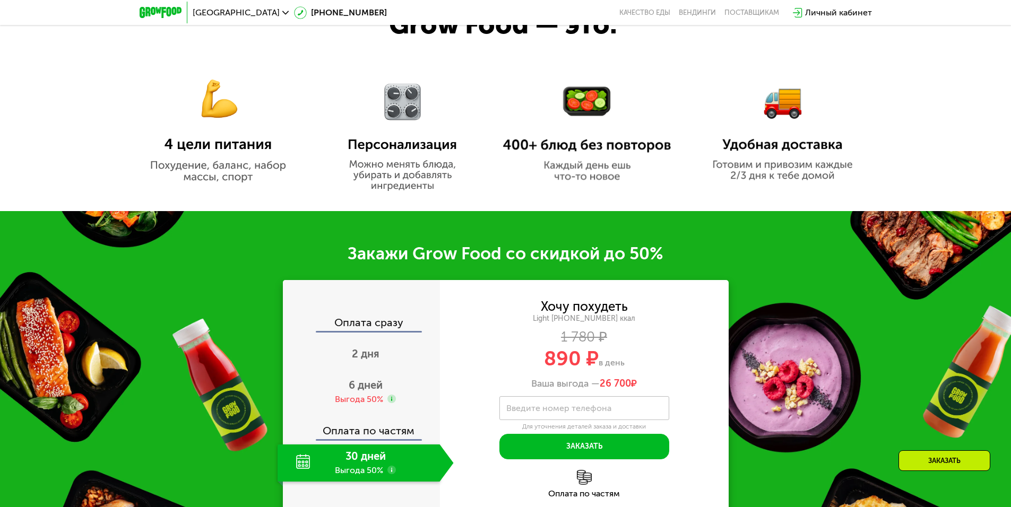
scroll to position [743, 0]
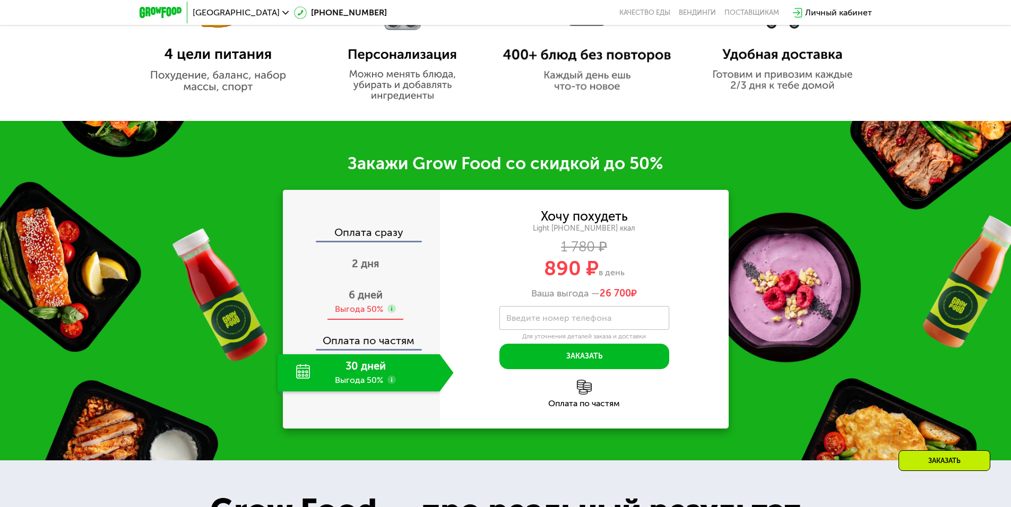
click at [350, 307] on div "Выгода 50%" at bounding box center [359, 309] width 48 height 12
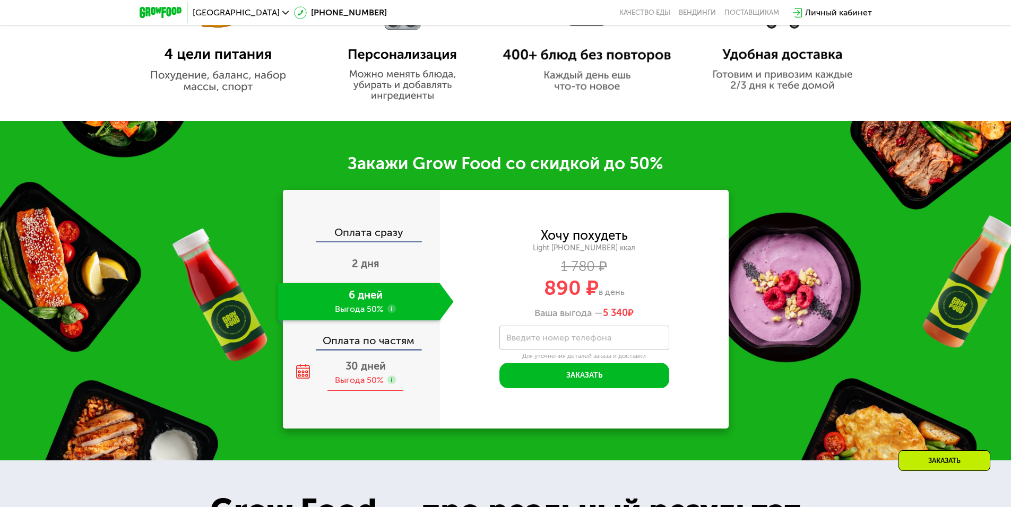
click at [370, 382] on div "Выгода 50%" at bounding box center [359, 381] width 48 height 12
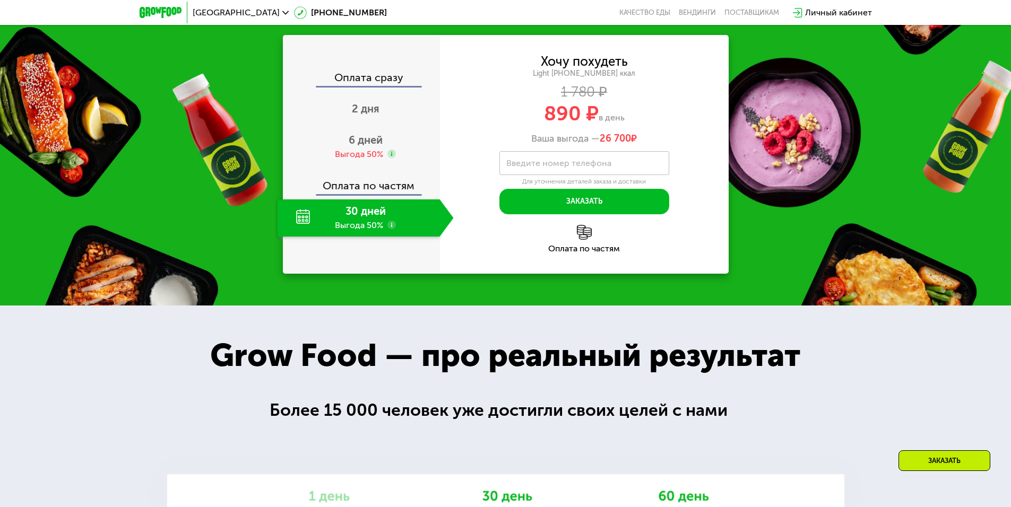
scroll to position [902, 0]
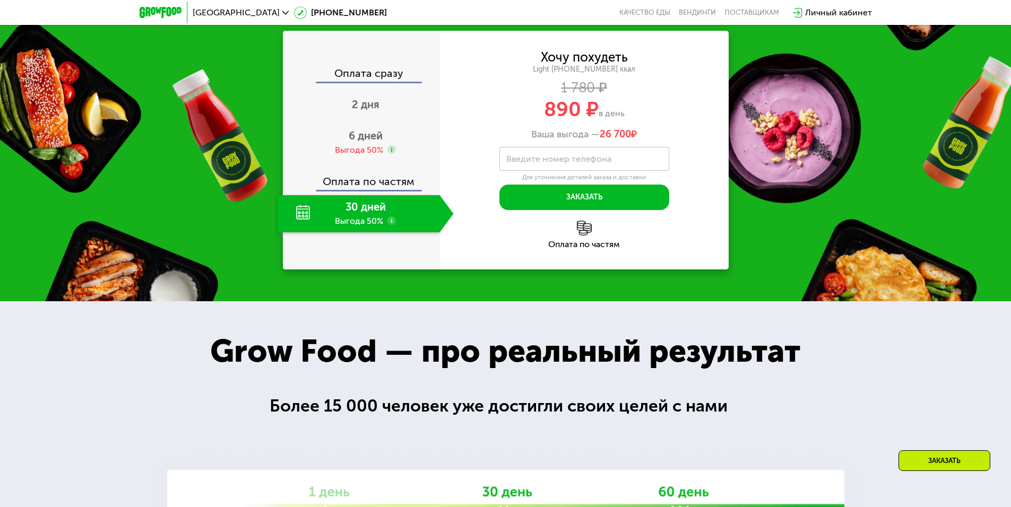
click at [576, 229] on div "Оплата по частям" at bounding box center [584, 235] width 289 height 28
click at [585, 232] on img at bounding box center [584, 228] width 15 height 15
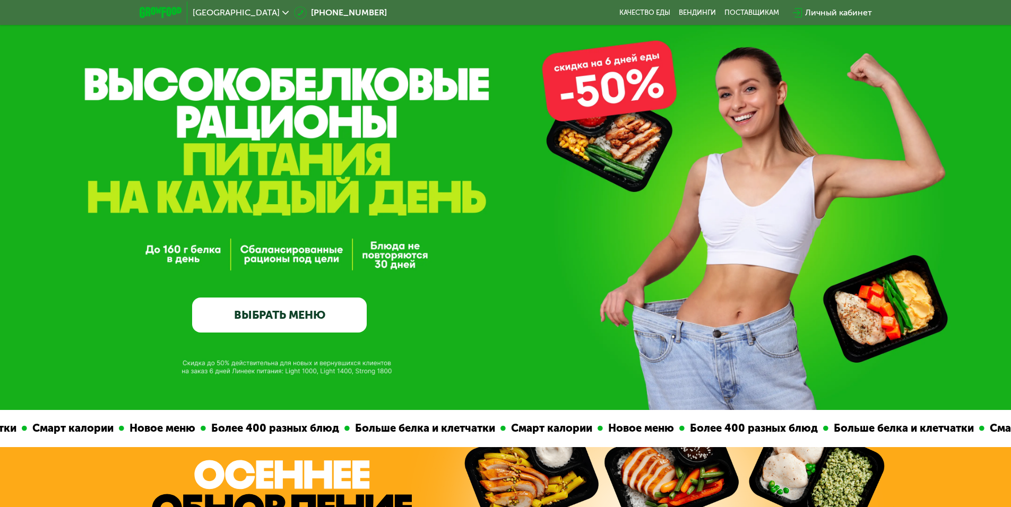
scroll to position [0, 0]
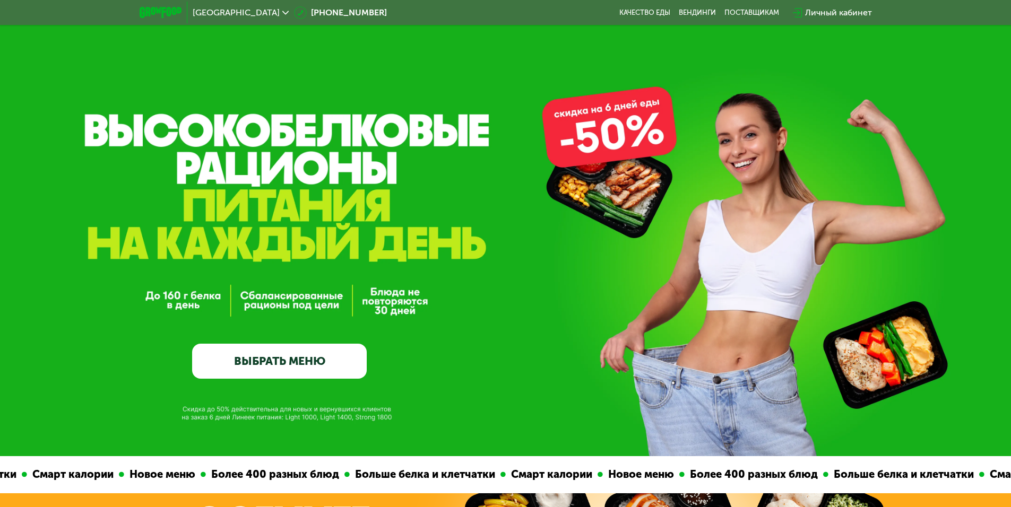
click at [255, 370] on link "ВЫБРАТЬ МЕНЮ" at bounding box center [279, 361] width 175 height 35
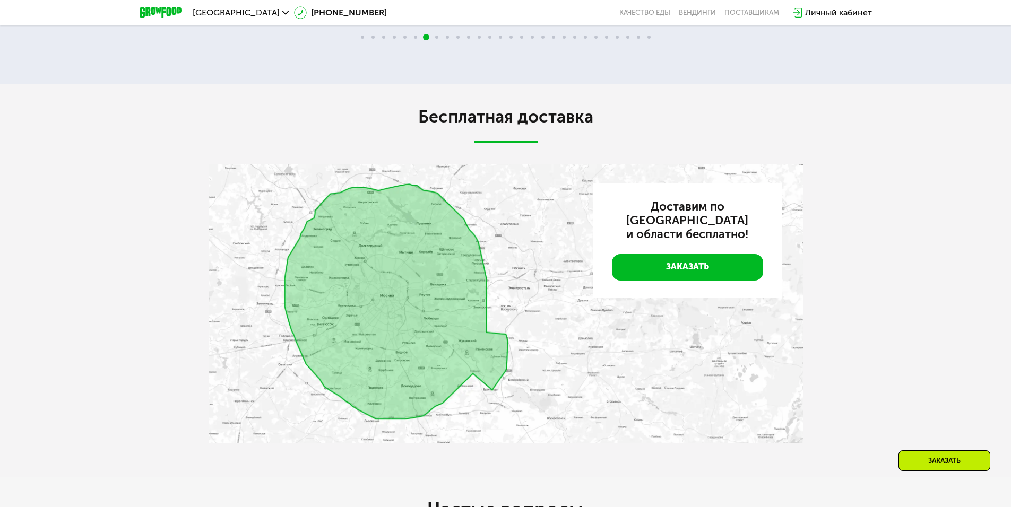
scroll to position [2016, 0]
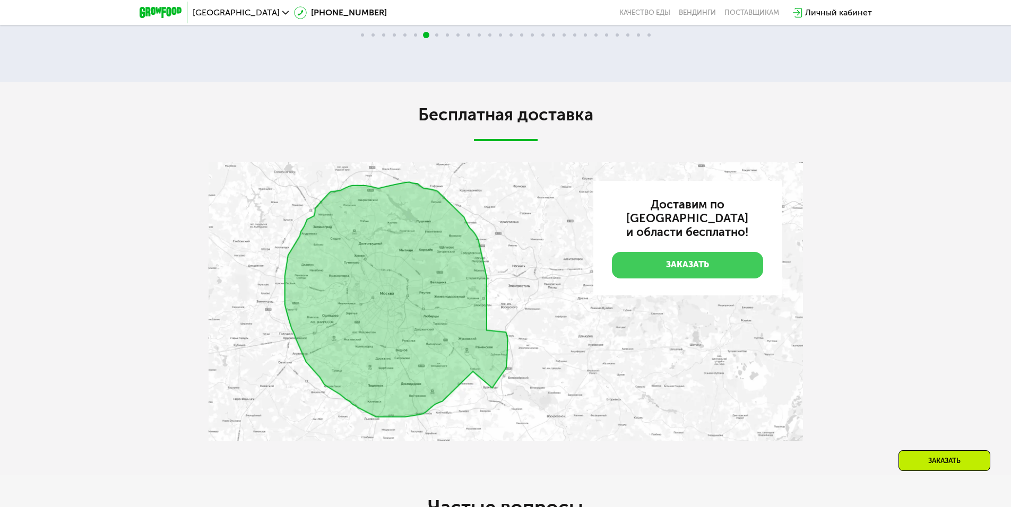
click at [647, 259] on link "Заказать" at bounding box center [687, 265] width 151 height 27
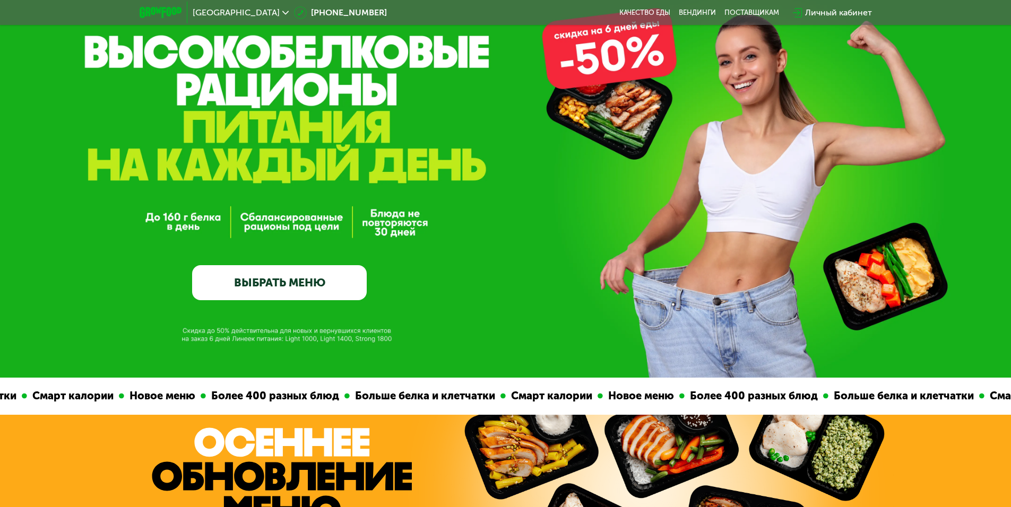
scroll to position [0, 0]
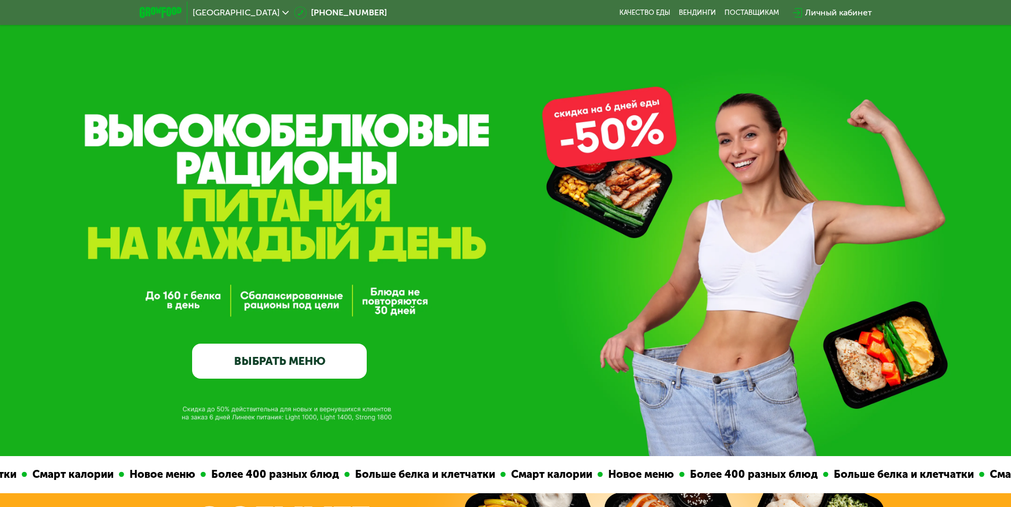
click at [288, 361] on link "ВЫБРАТЬ МЕНЮ" at bounding box center [279, 361] width 175 height 35
click at [279, 273] on div "GrowFood — доставка правильного питания ВЫБРАТЬ МЕНЮ" at bounding box center [279, 269] width 175 height 217
click at [622, 127] on div "GrowFood — доставка правильного питания ВЫБРАТЬ МЕНЮ" at bounding box center [505, 228] width 1011 height 456
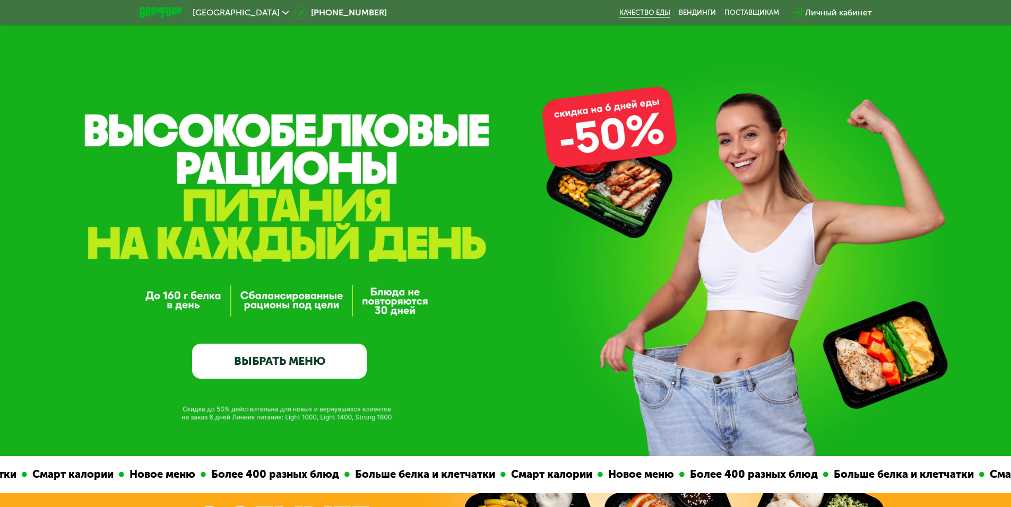
click at [635, 13] on link "Качество еды" at bounding box center [644, 12] width 51 height 8
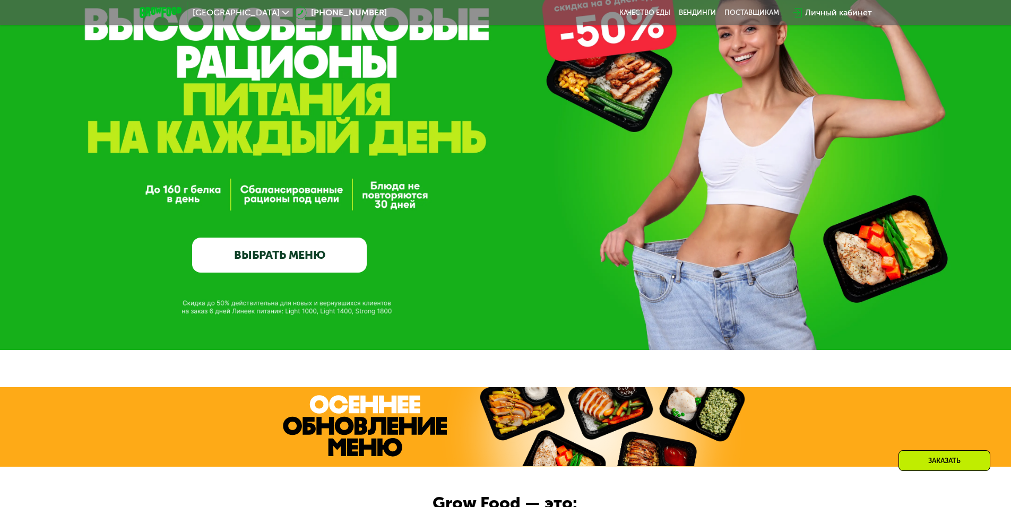
click at [328, 268] on link "ВЫБРАТЬ МЕНЮ" at bounding box center [279, 255] width 175 height 35
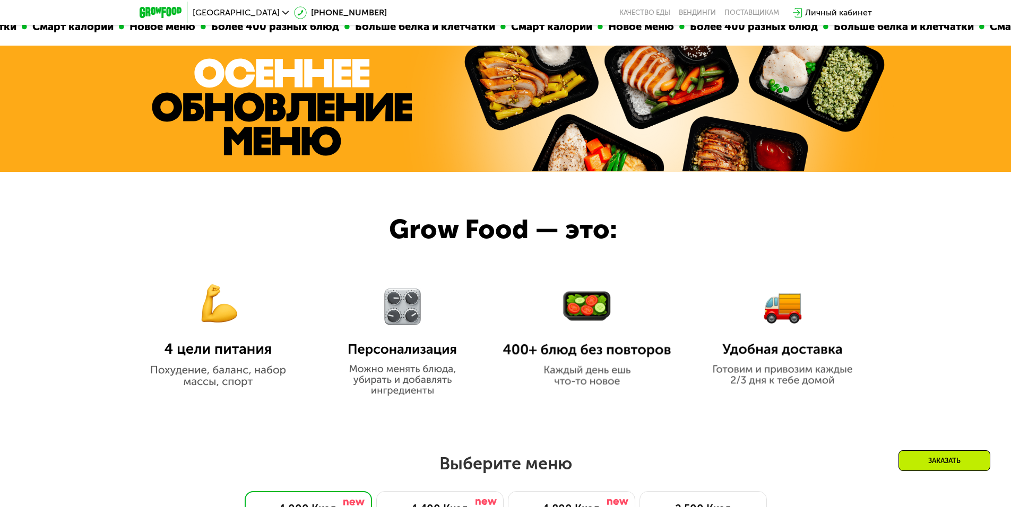
scroll to position [243, 0]
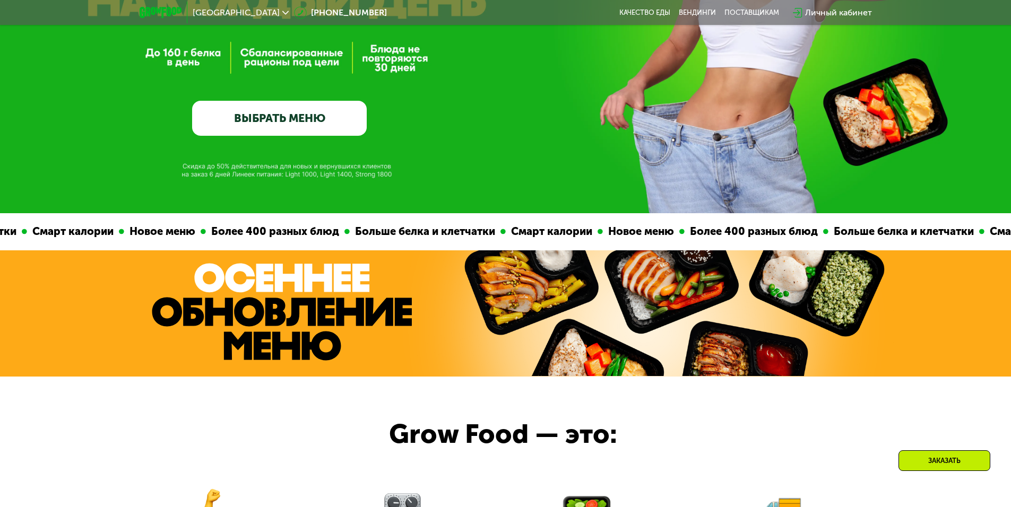
click at [388, 334] on img at bounding box center [282, 312] width 260 height 98
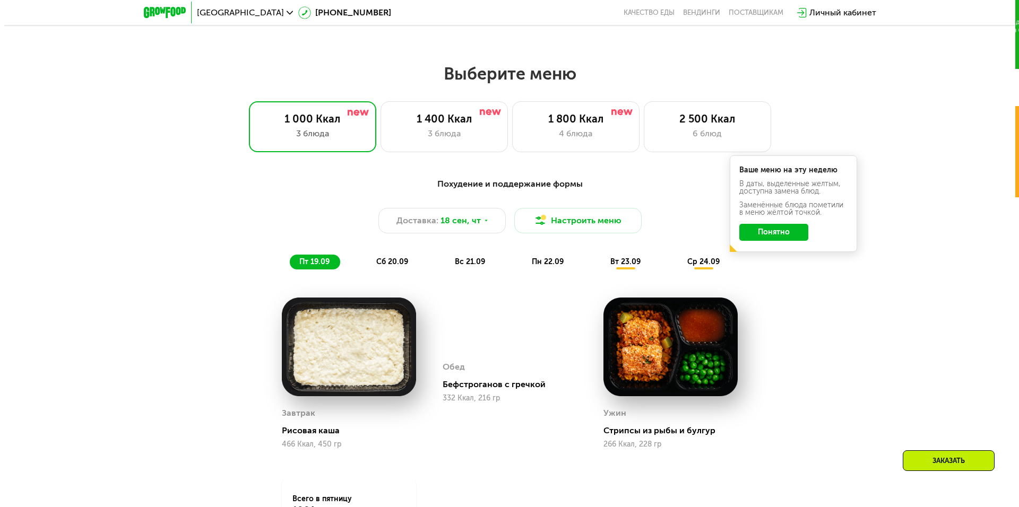
scroll to position [773, 0]
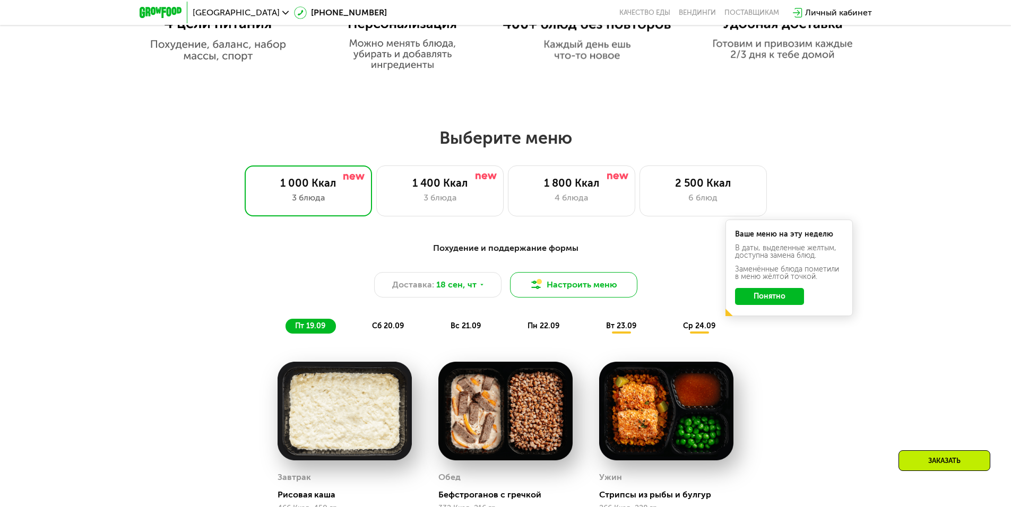
click at [550, 286] on button "Настроить меню" at bounding box center [573, 284] width 127 height 25
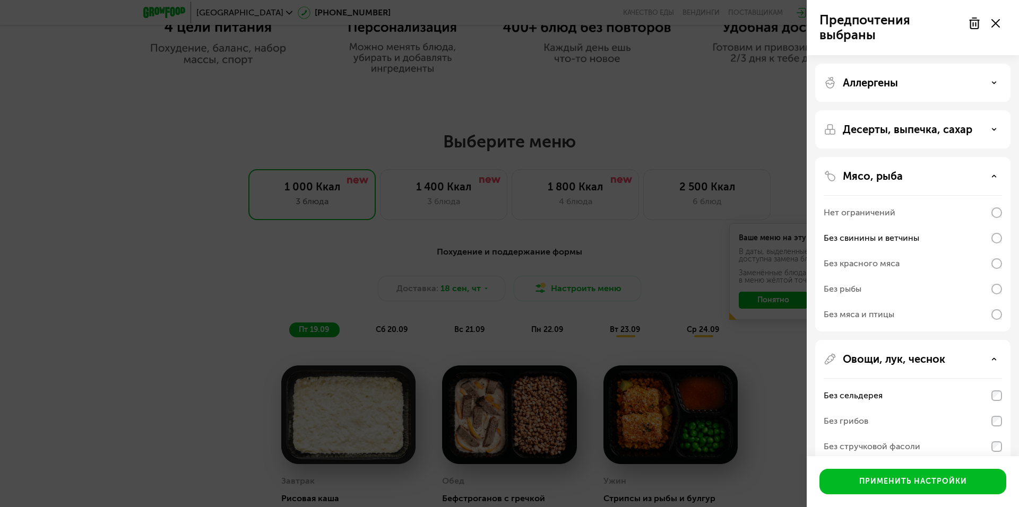
click at [891, 82] on p "Аллергены" at bounding box center [869, 82] width 55 height 13
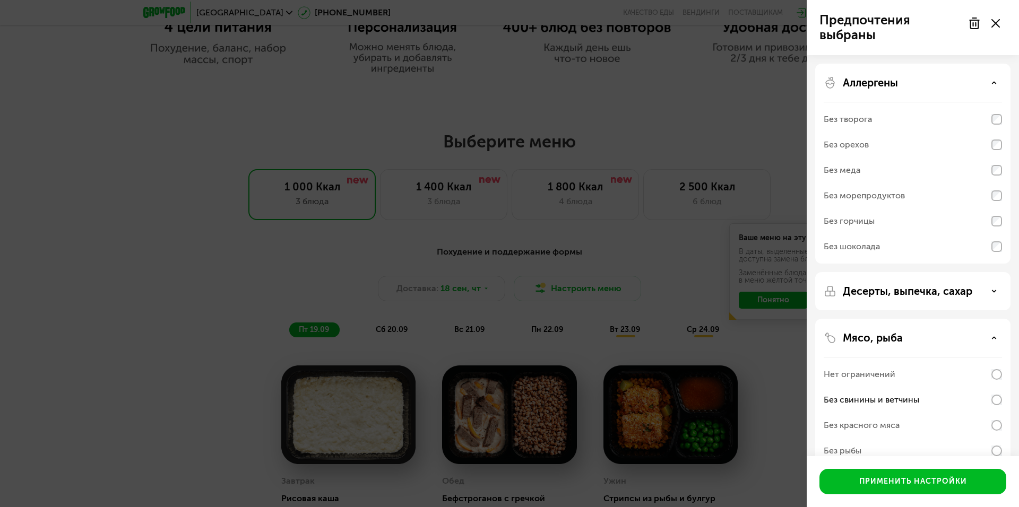
click at [891, 82] on p "Аллергены" at bounding box center [869, 82] width 55 height 13
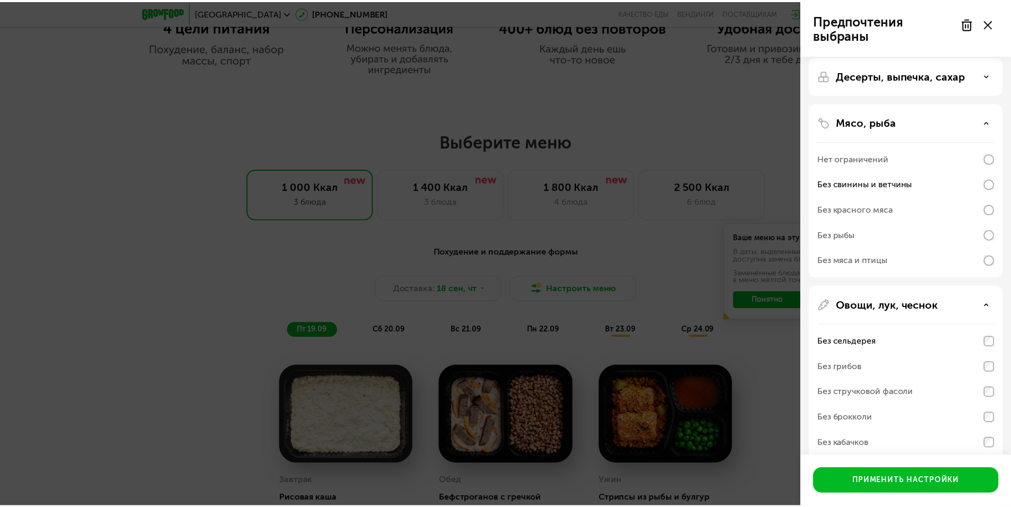
scroll to position [159, 0]
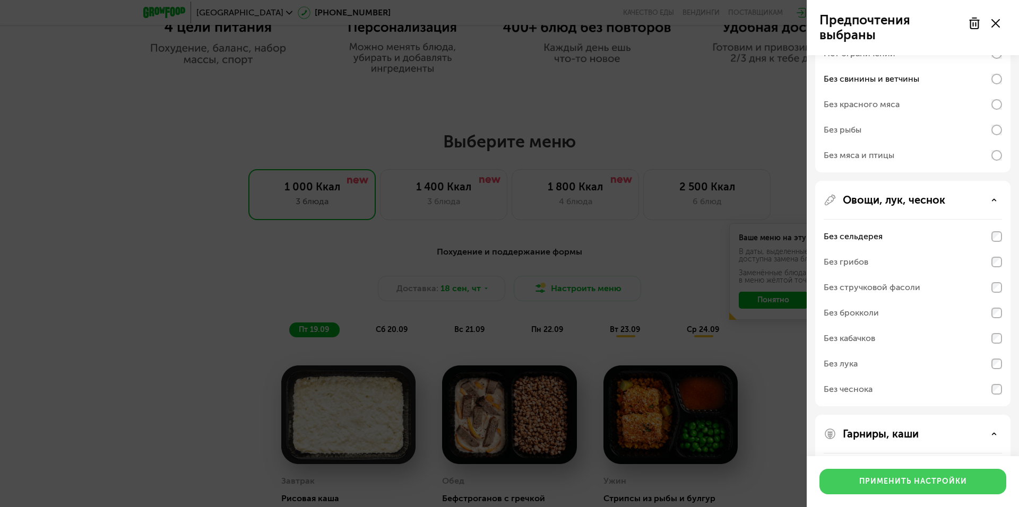
click at [894, 484] on div "Применить настройки" at bounding box center [913, 481] width 108 height 11
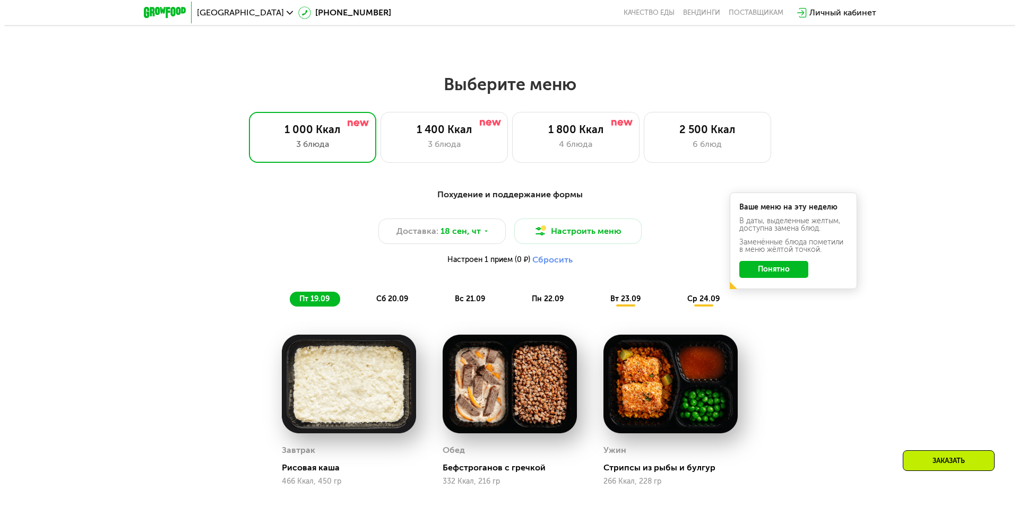
scroll to position [826, 0]
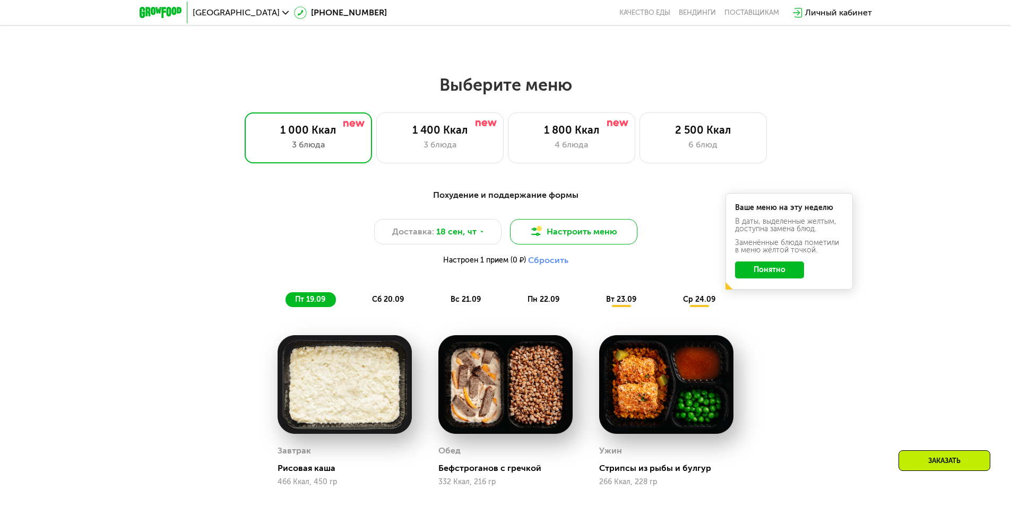
click at [609, 243] on button "Настроить меню" at bounding box center [573, 231] width 127 height 25
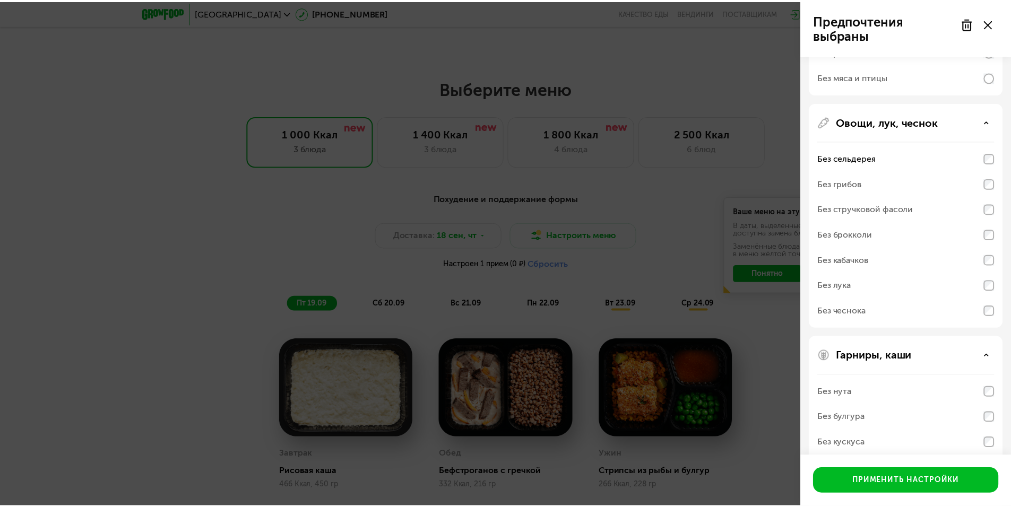
scroll to position [303, 0]
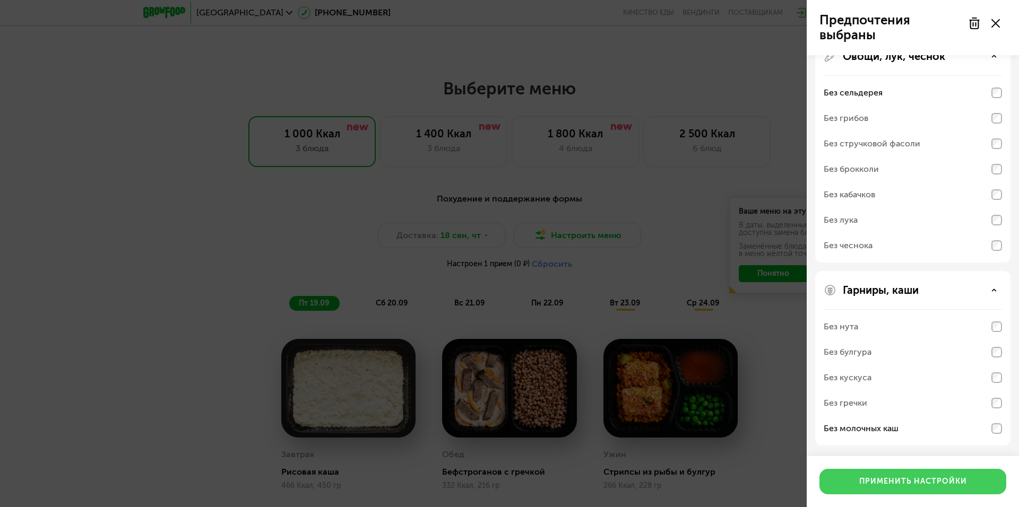
click at [871, 478] on div "Применить настройки" at bounding box center [913, 481] width 108 height 11
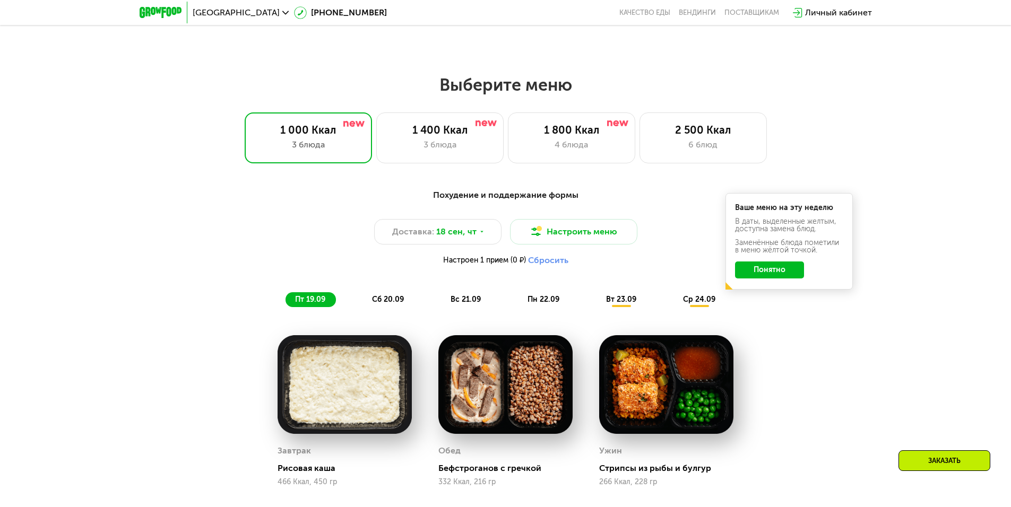
click at [395, 304] on span "сб 20.09" at bounding box center [388, 299] width 32 height 9
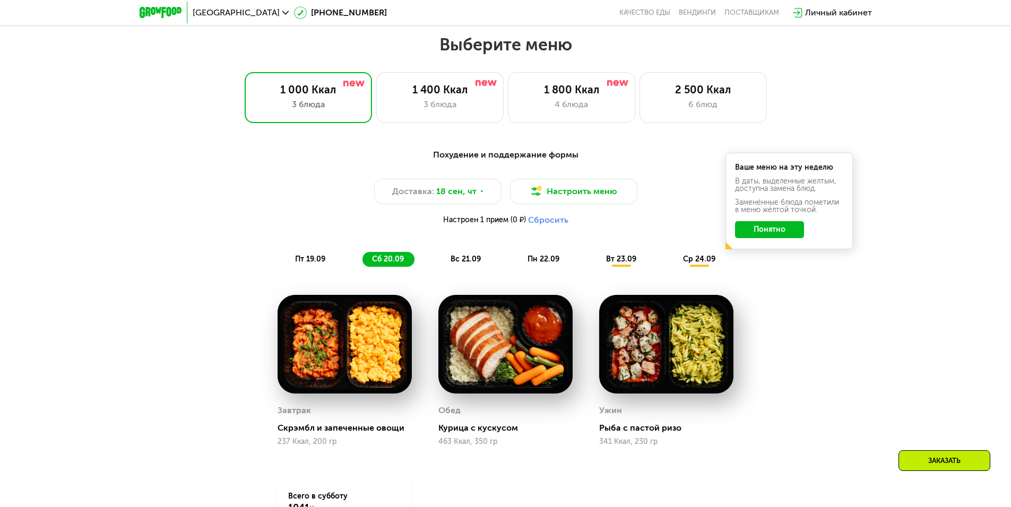
scroll to position [933, 0]
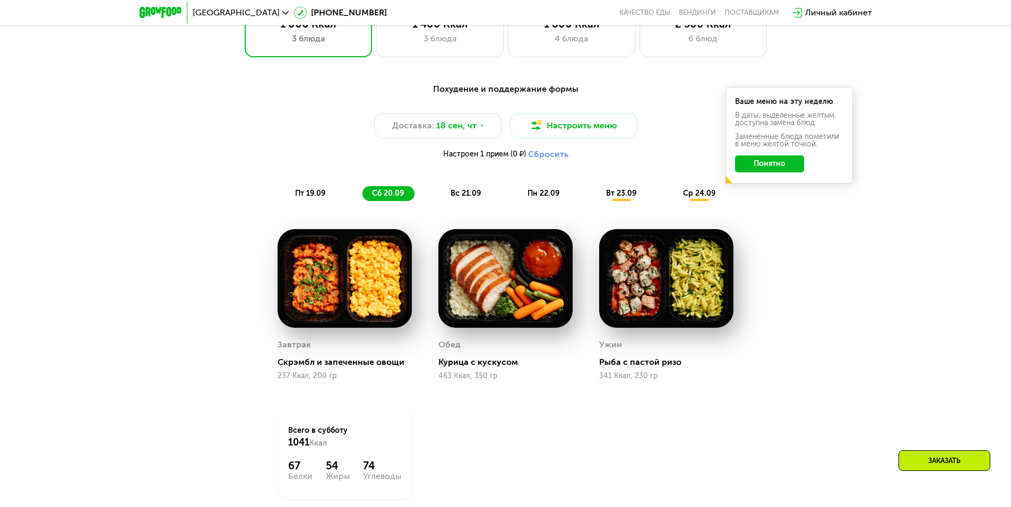
click at [469, 198] on span "вс 21.09" at bounding box center [465, 193] width 30 height 9
click at [391, 196] on span "сб 20.09" at bounding box center [388, 193] width 32 height 9
click at [325, 197] on span "пт 19.09" at bounding box center [310, 193] width 30 height 9
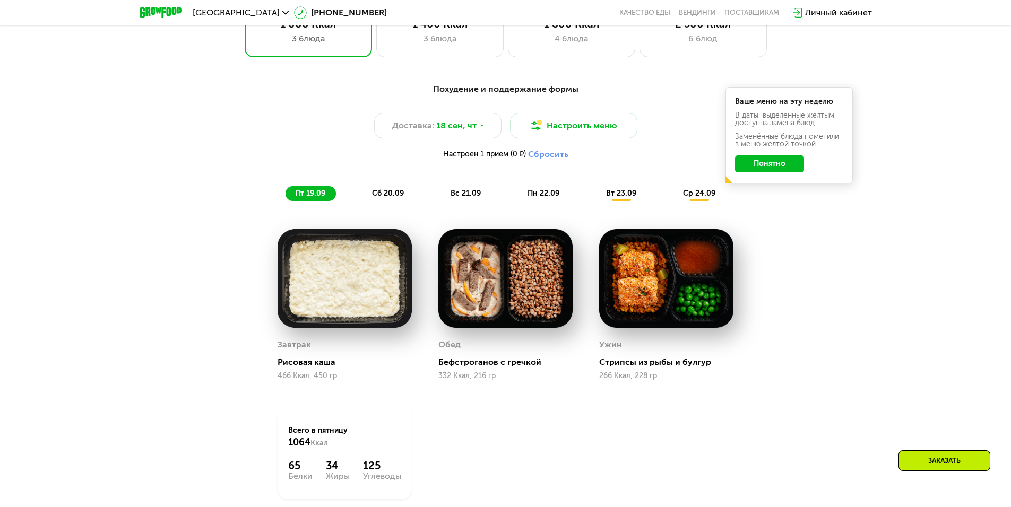
click at [616, 197] on span "вт 23.09" at bounding box center [621, 193] width 30 height 9
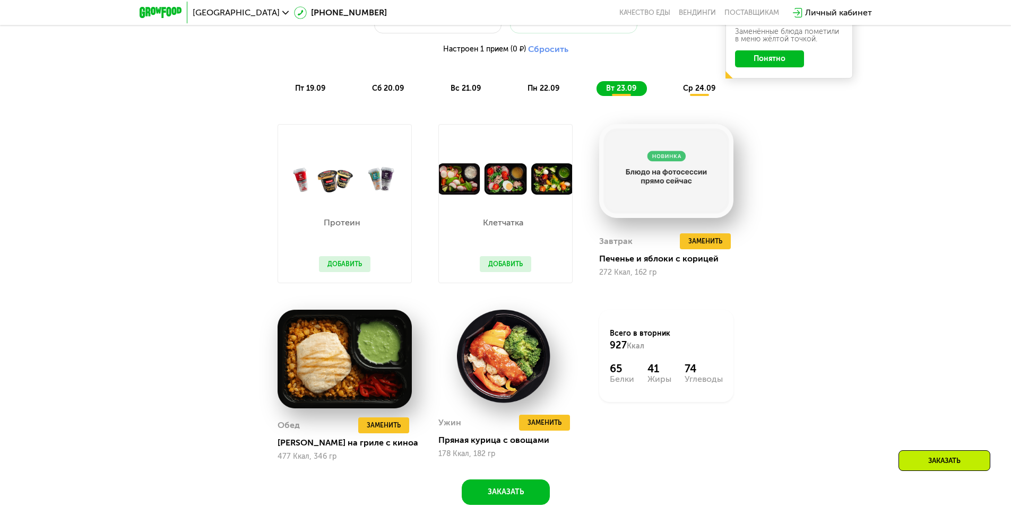
scroll to position [1039, 0]
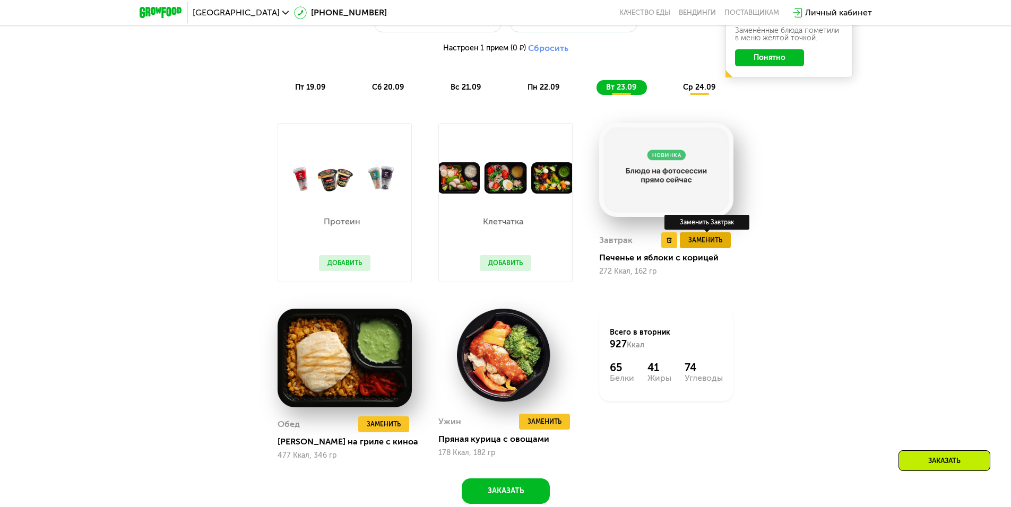
click at [699, 246] on span "Заменить" at bounding box center [705, 240] width 34 height 11
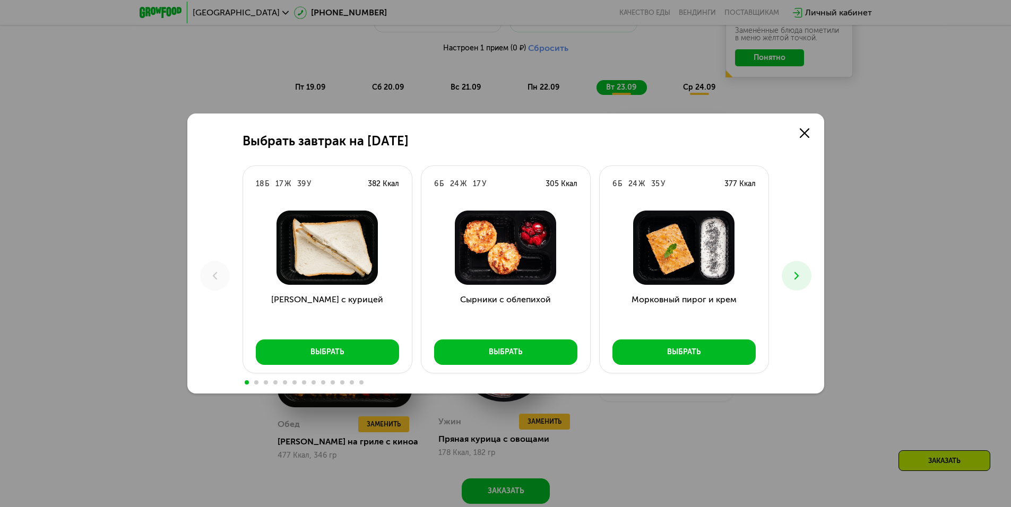
click at [803, 275] on button at bounding box center [796, 276] width 30 height 30
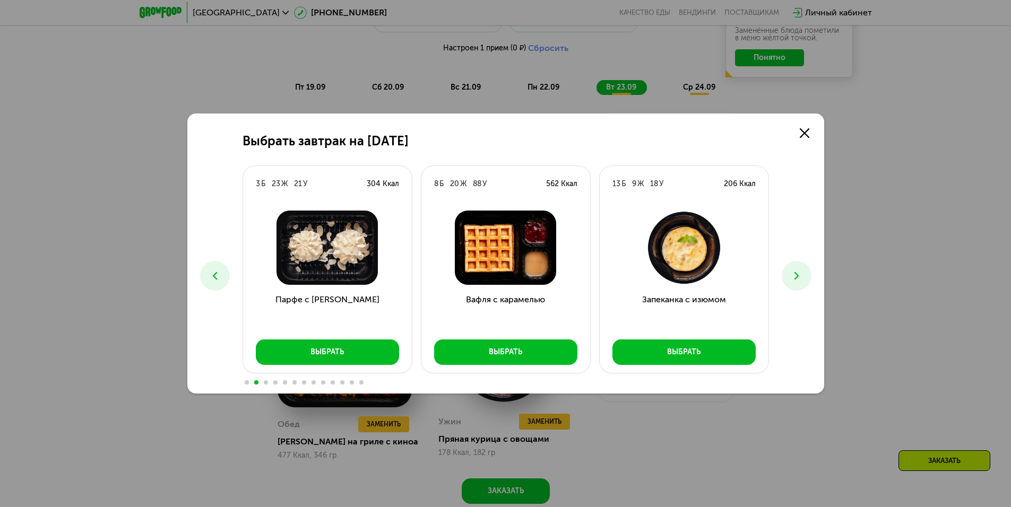
click at [803, 275] on button at bounding box center [796, 276] width 30 height 30
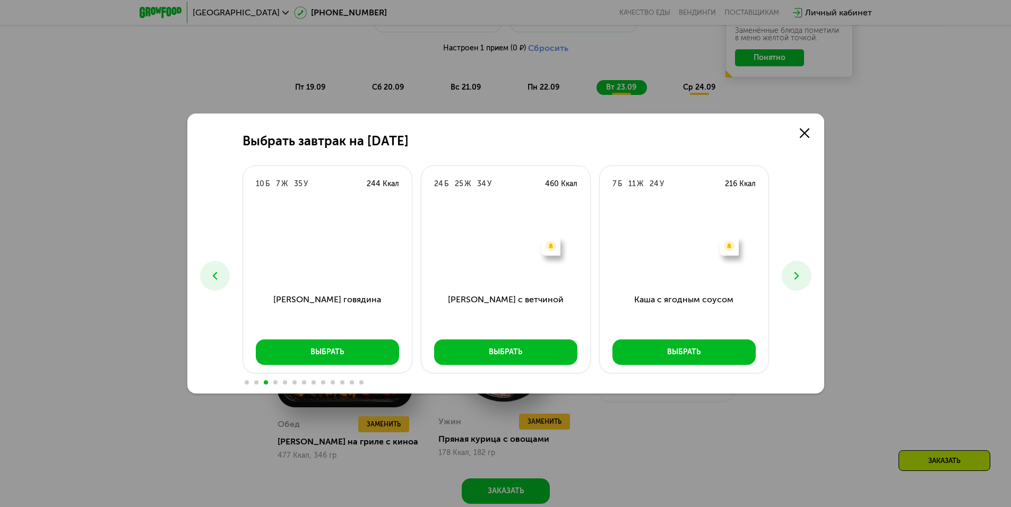
click at [803, 275] on button at bounding box center [796, 276] width 30 height 30
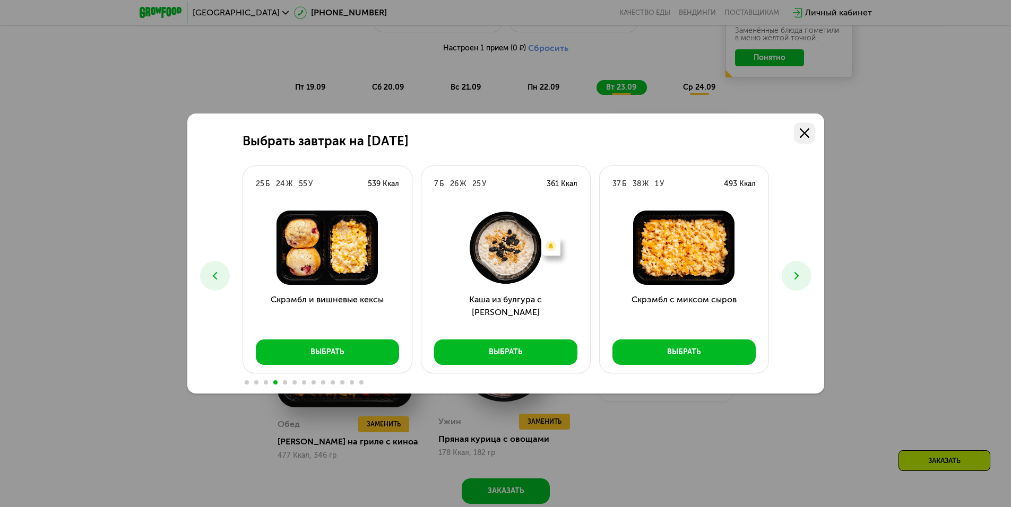
click at [797, 127] on link at bounding box center [804, 133] width 21 height 21
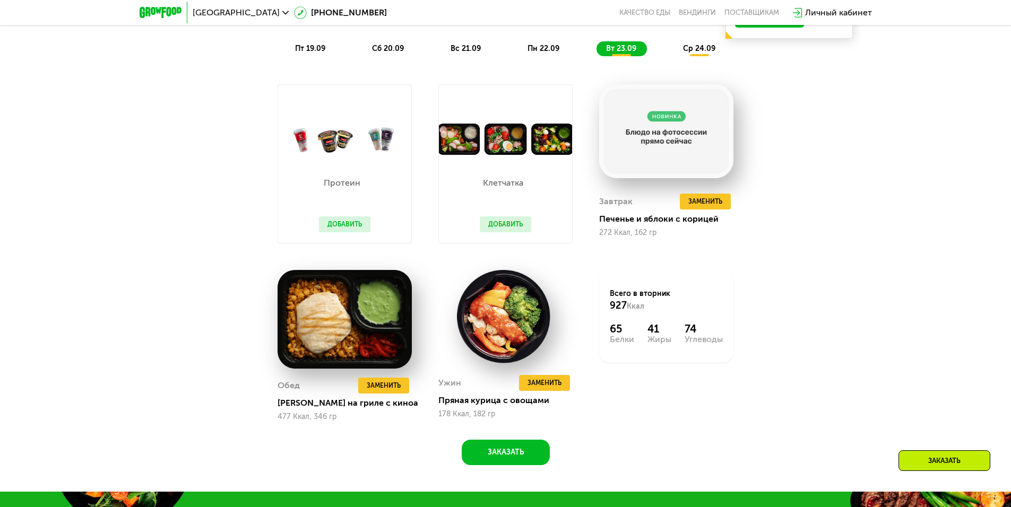
scroll to position [1145, 0]
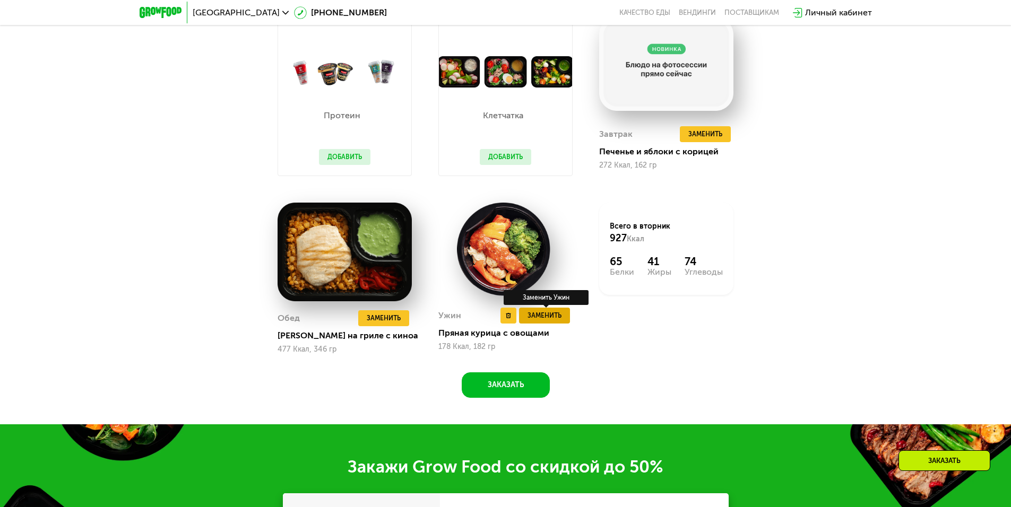
click at [534, 324] on button "Заменить" at bounding box center [544, 316] width 51 height 16
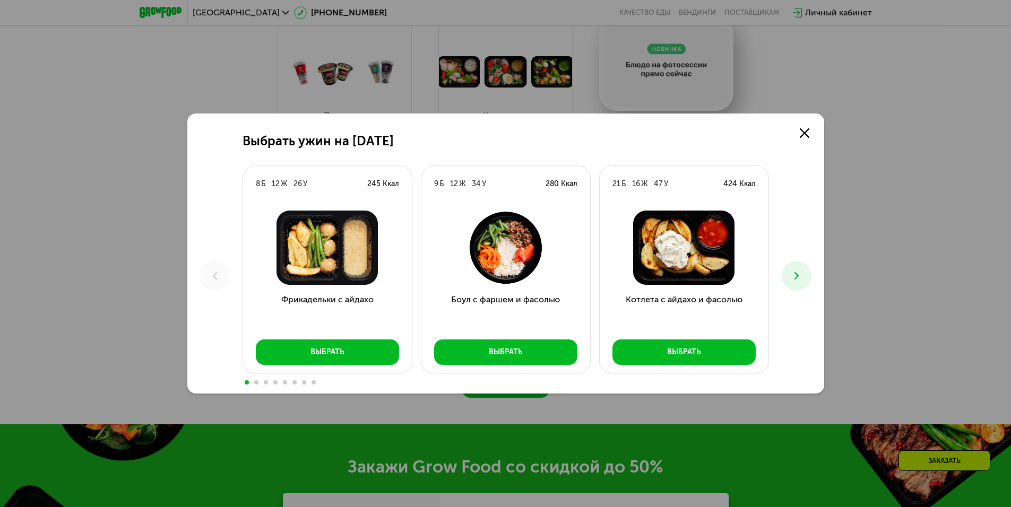
click at [782, 273] on button at bounding box center [796, 276] width 30 height 30
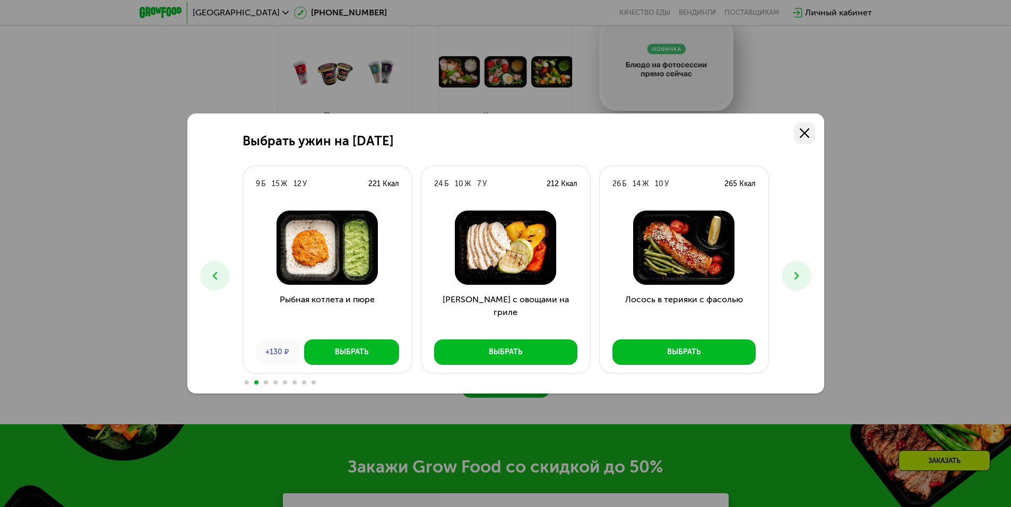
click at [798, 129] on link at bounding box center [804, 133] width 21 height 21
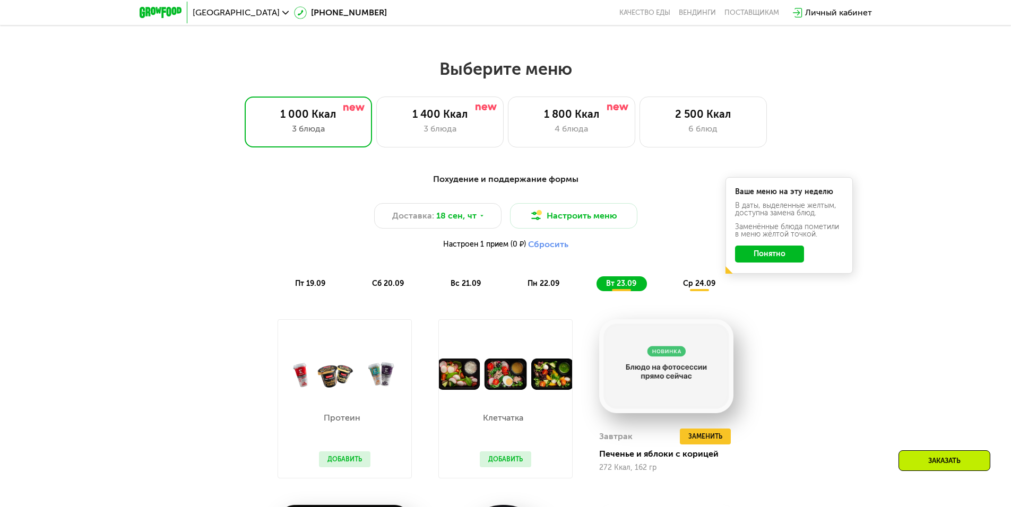
scroll to position [826, 0]
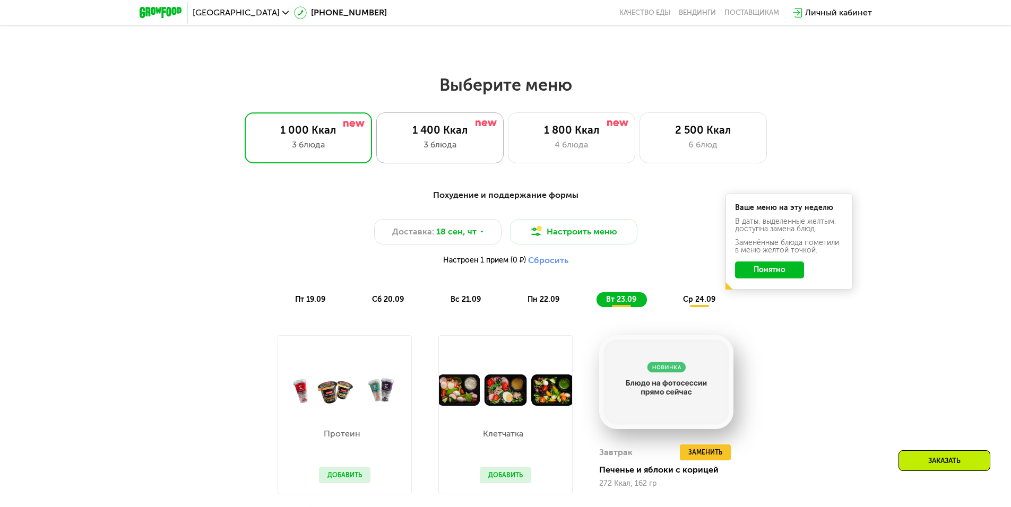
click at [442, 136] on div "1 400 Ккал" at bounding box center [439, 130] width 105 height 13
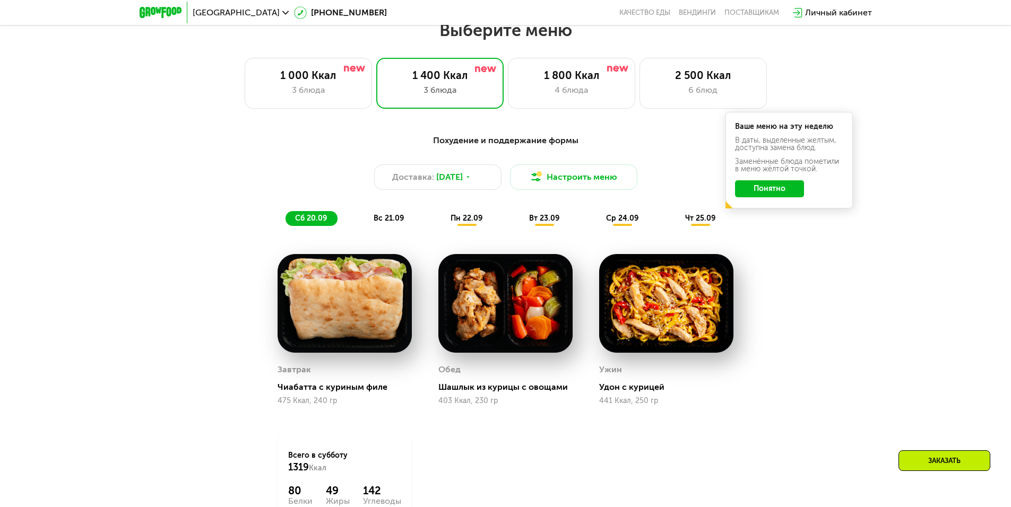
scroll to position [933, 0]
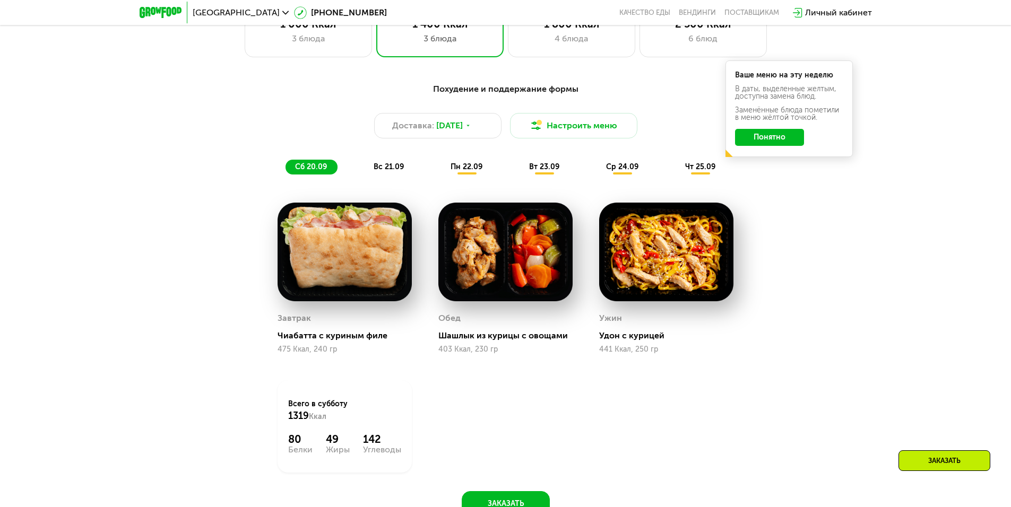
click at [376, 171] on span "вс 21.09" at bounding box center [388, 166] width 30 height 9
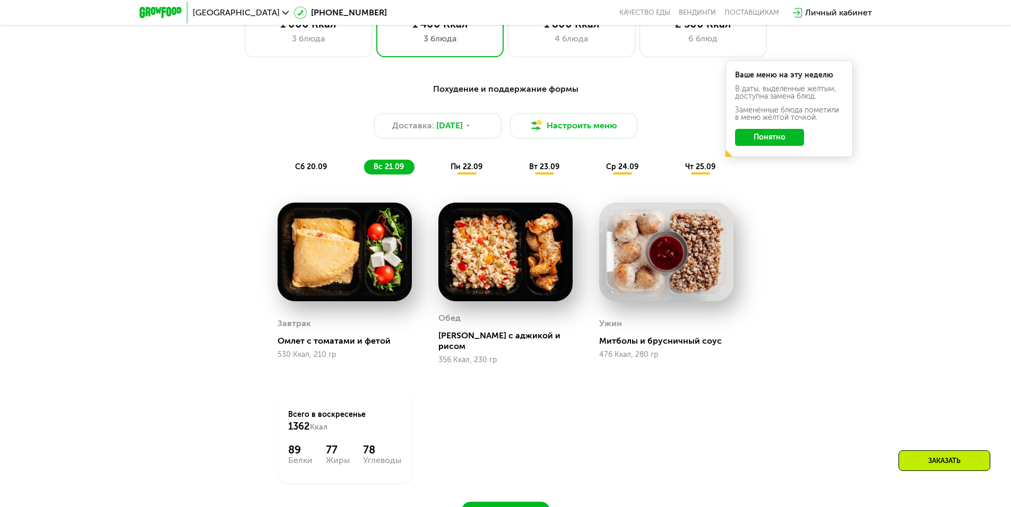
click at [462, 171] on span "пн 22.09" at bounding box center [466, 166] width 32 height 9
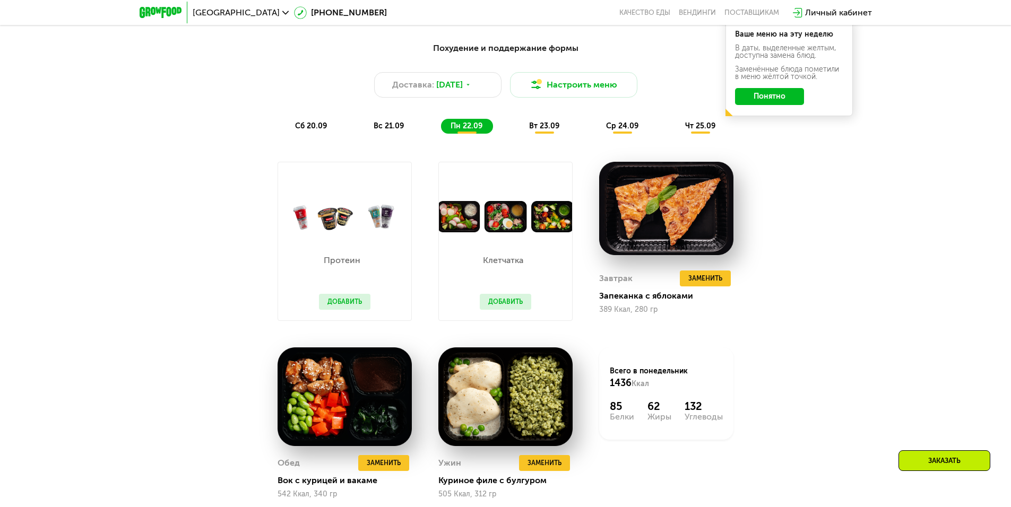
scroll to position [986, 0]
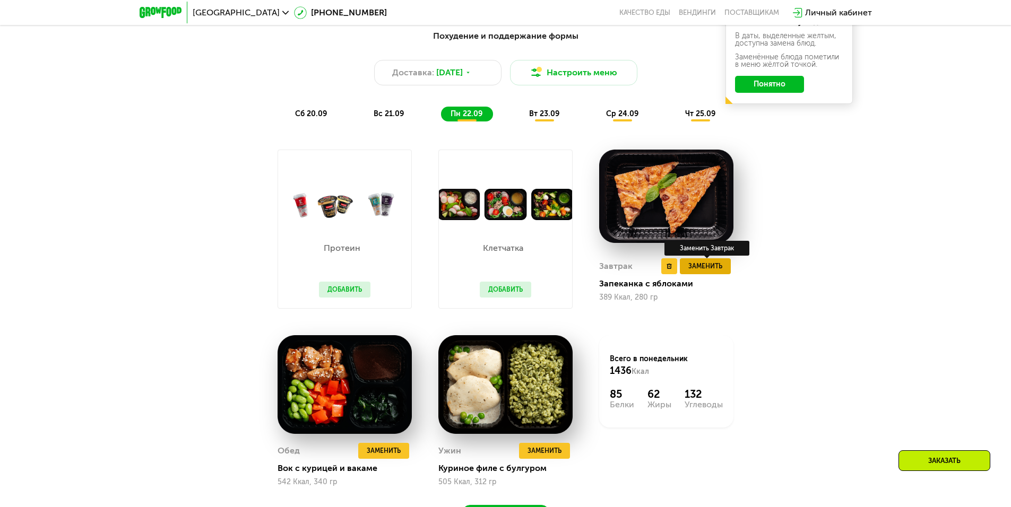
click at [697, 265] on span "Заменить" at bounding box center [705, 266] width 34 height 11
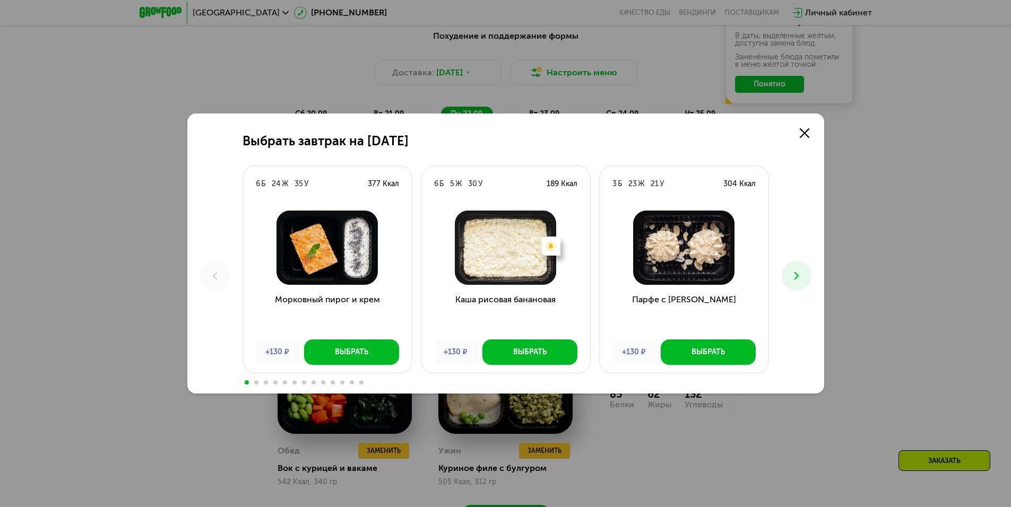
click at [794, 279] on use at bounding box center [796, 275] width 4 height 7
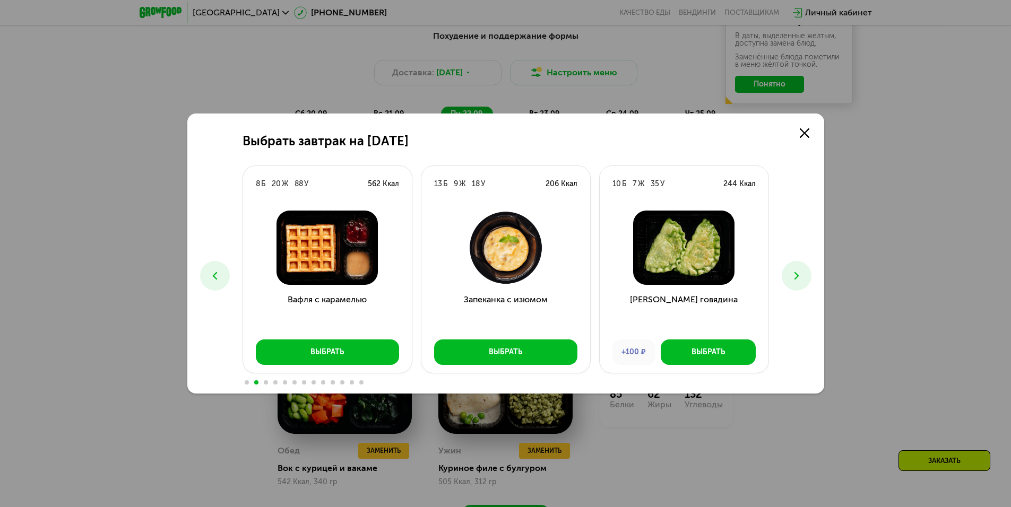
click at [794, 279] on use at bounding box center [796, 275] width 4 height 7
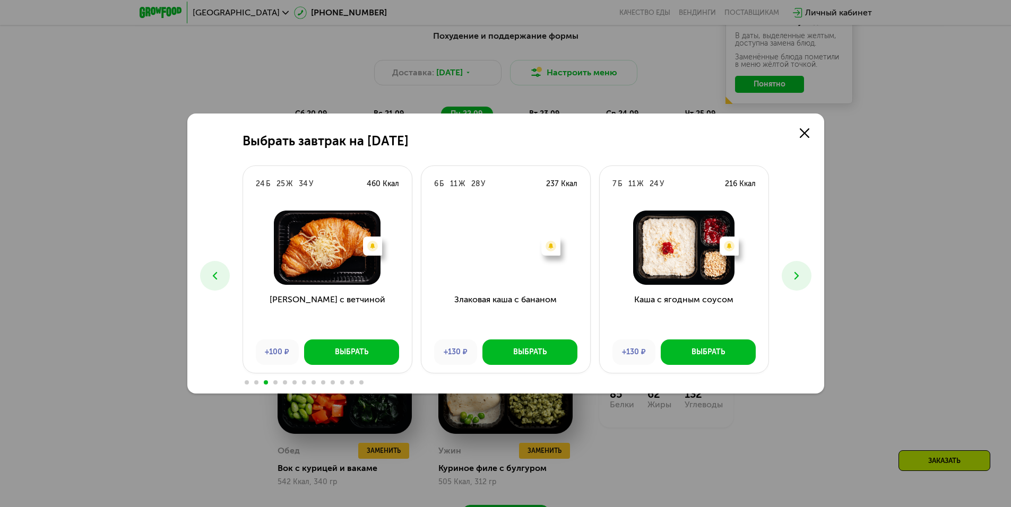
click at [794, 279] on use at bounding box center [796, 275] width 4 height 7
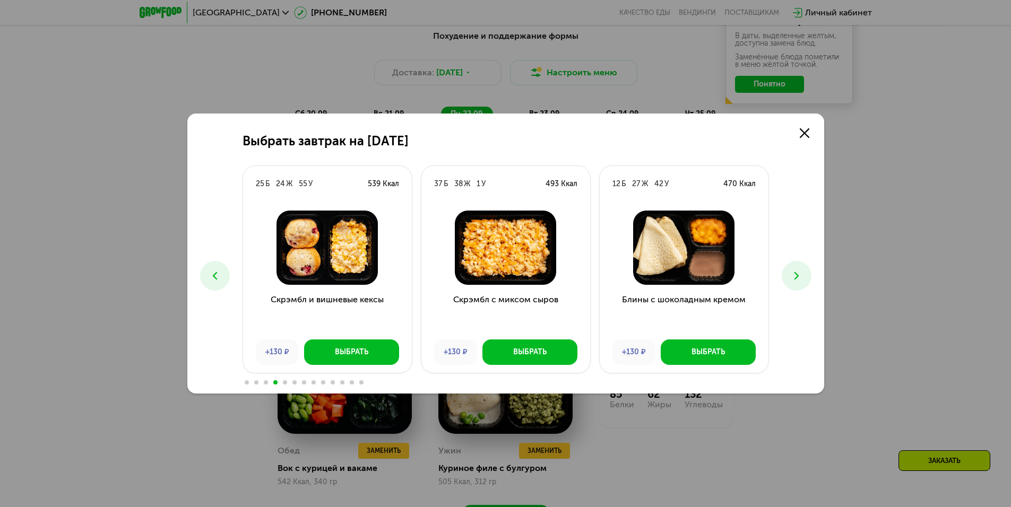
click at [794, 279] on use at bounding box center [796, 275] width 4 height 7
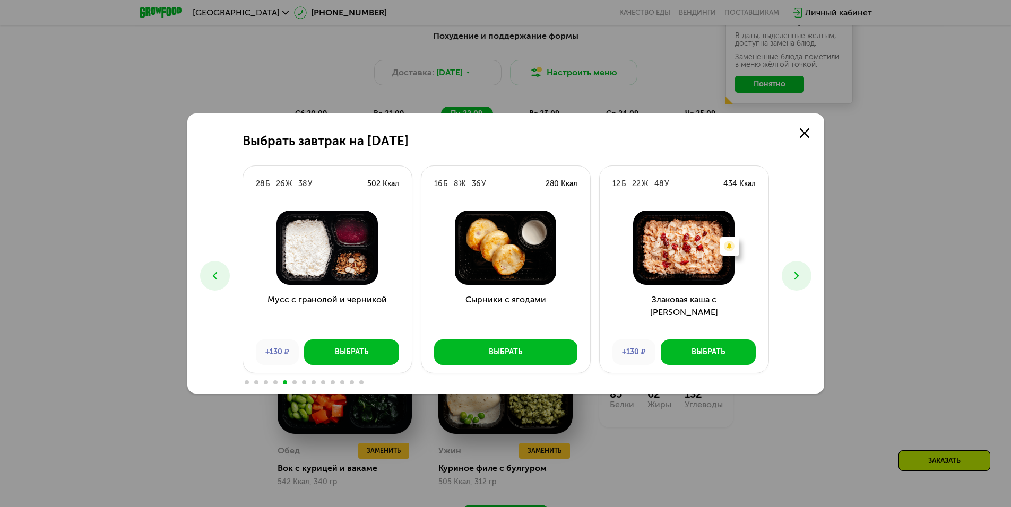
click at [794, 279] on use at bounding box center [796, 275] width 4 height 7
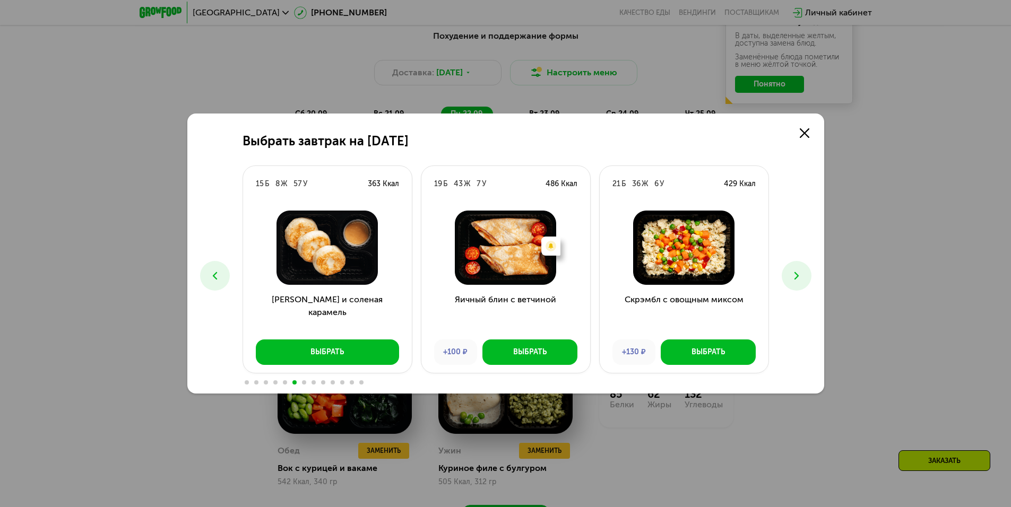
click at [794, 270] on icon at bounding box center [796, 275] width 13 height 13
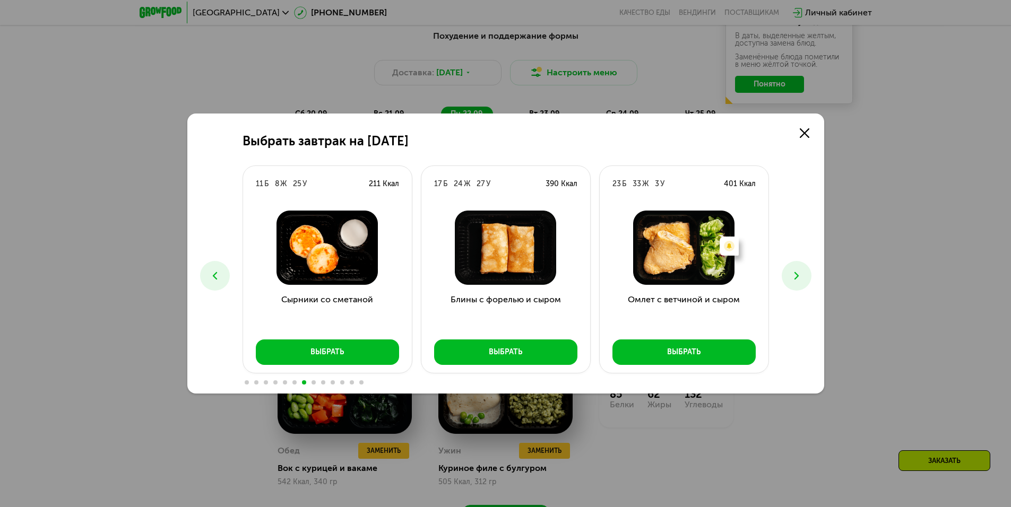
click at [788, 282] on button at bounding box center [796, 276] width 30 height 30
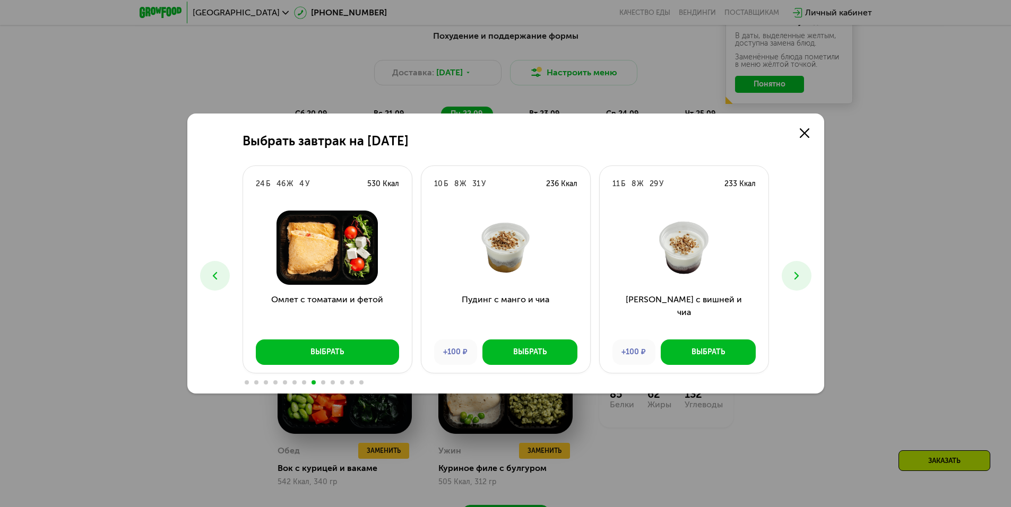
click at [794, 278] on icon at bounding box center [796, 275] width 13 height 13
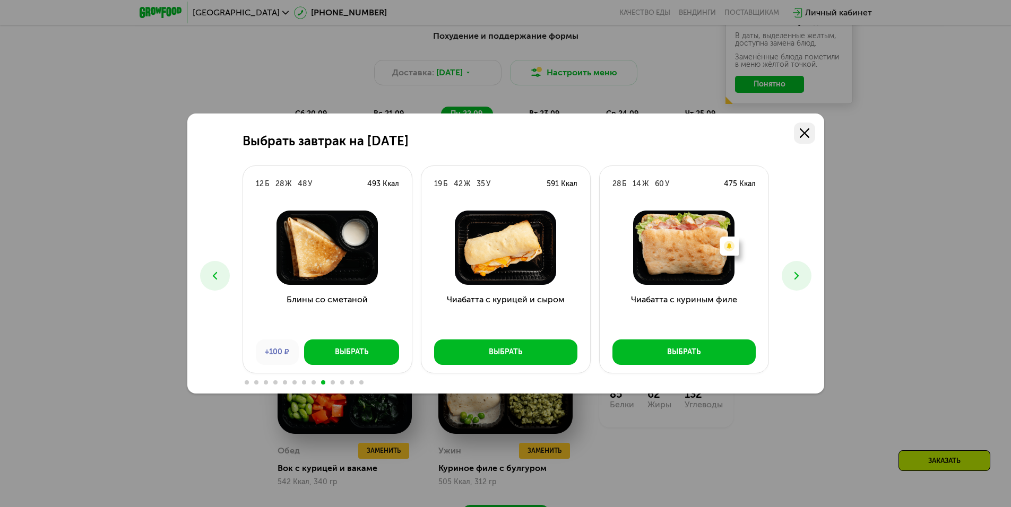
click at [805, 134] on use at bounding box center [804, 133] width 10 height 10
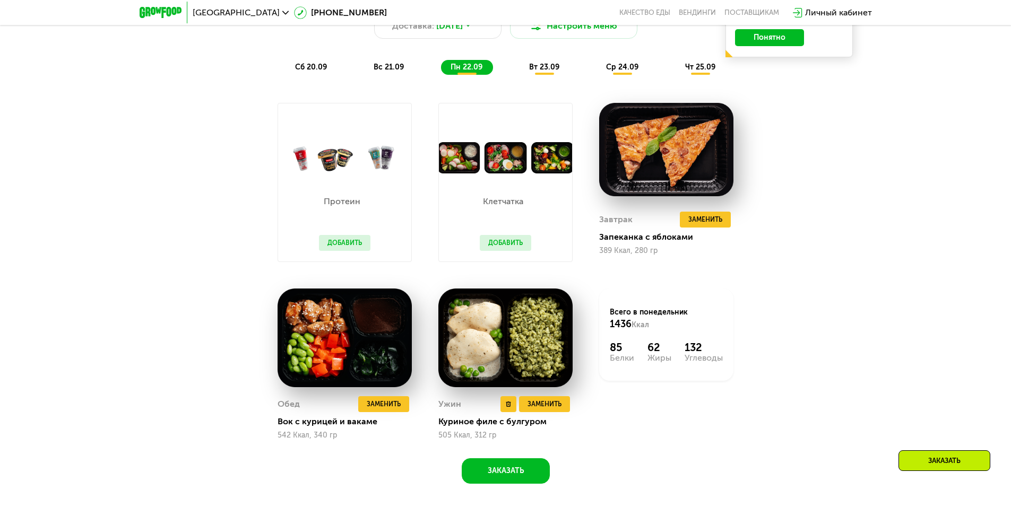
scroll to position [1092, 0]
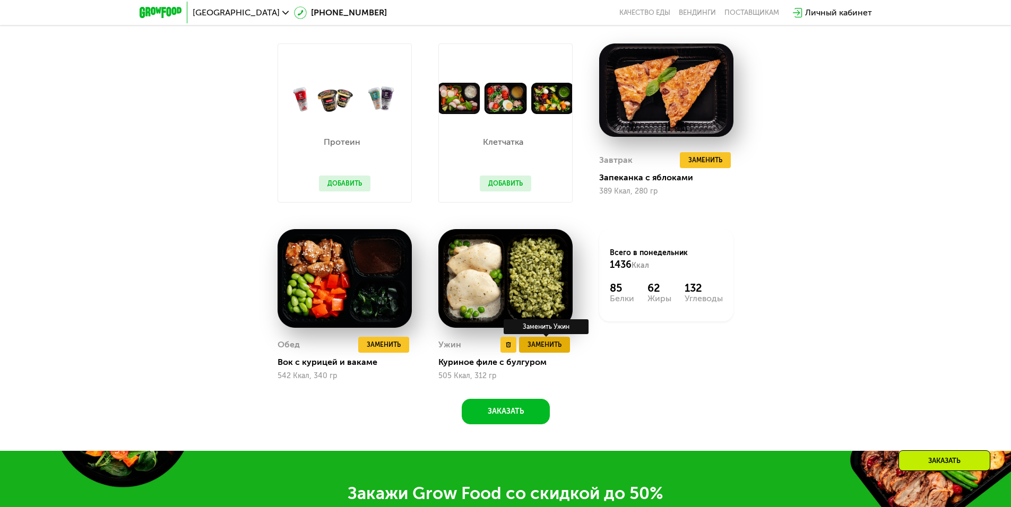
click at [536, 350] on span "Заменить" at bounding box center [544, 345] width 34 height 11
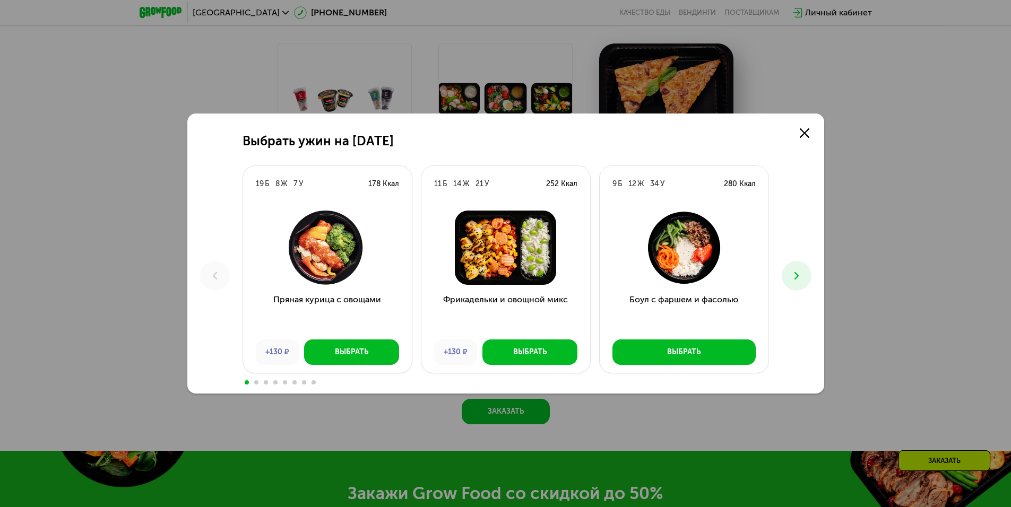
click at [796, 279] on icon at bounding box center [796, 275] width 13 height 13
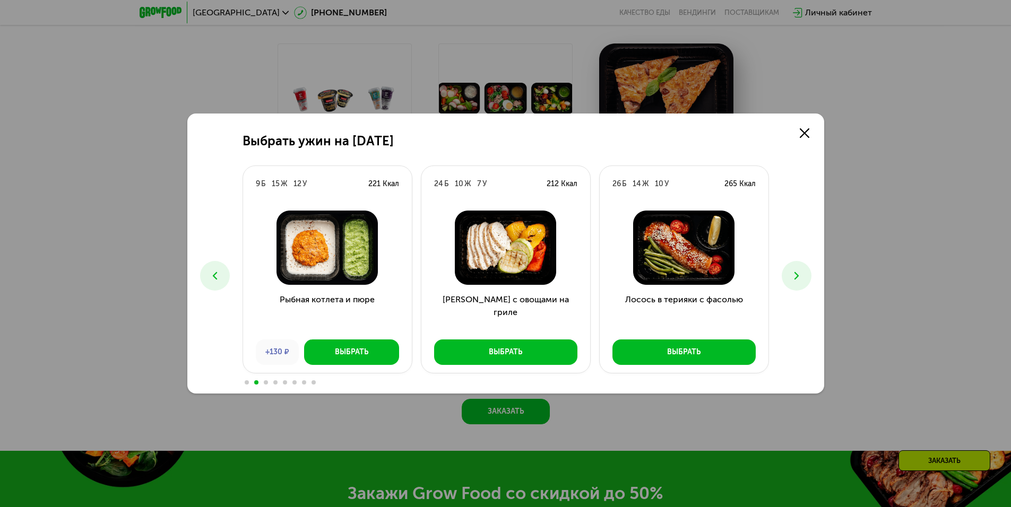
click at [796, 279] on icon at bounding box center [796, 275] width 13 height 13
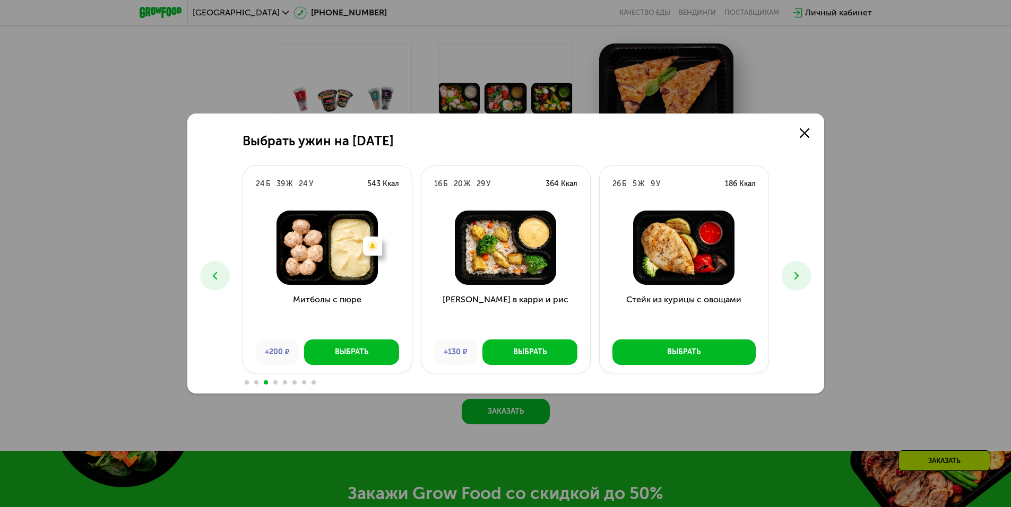
click at [796, 279] on icon at bounding box center [796, 275] width 13 height 13
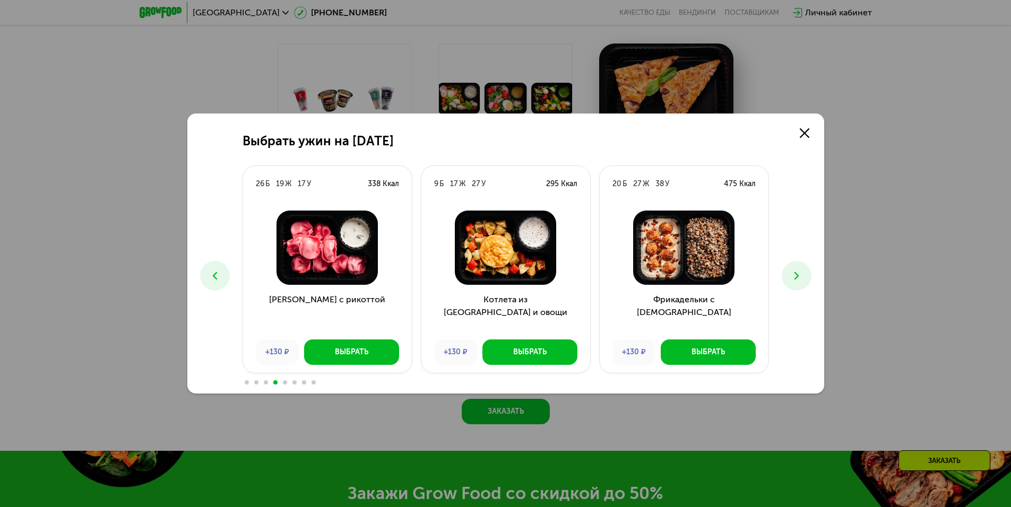
click at [796, 279] on icon at bounding box center [796, 275] width 13 height 13
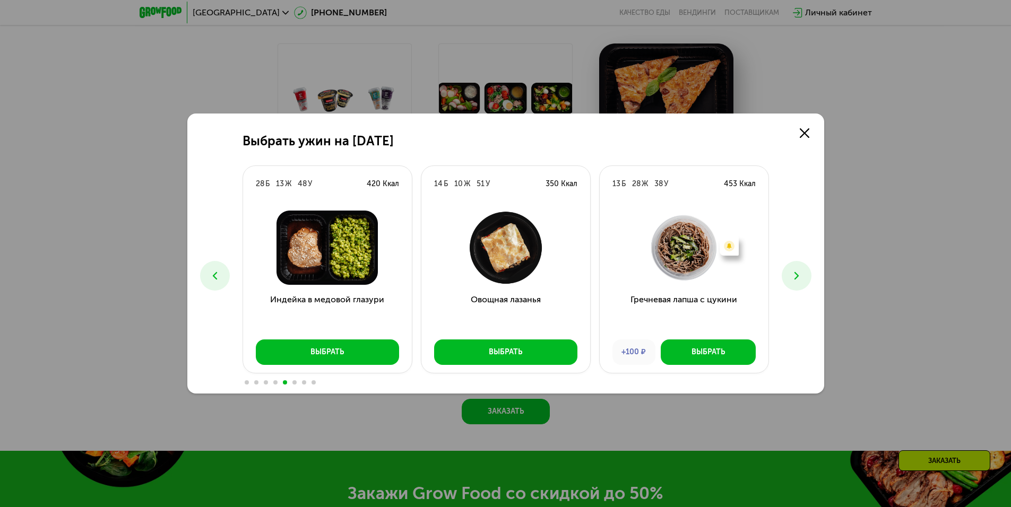
click at [781, 261] on button at bounding box center [796, 276] width 30 height 30
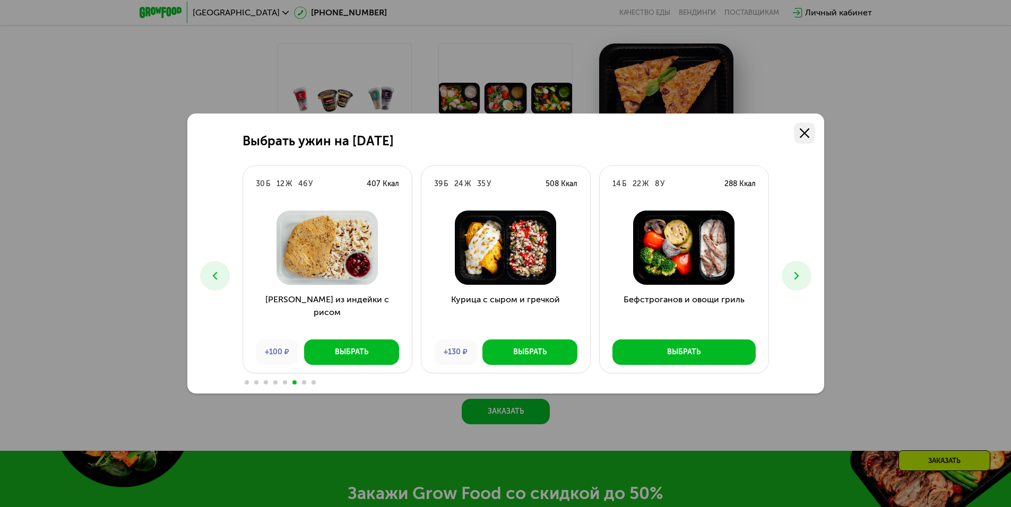
click at [801, 138] on link at bounding box center [804, 133] width 21 height 21
